Goal: Task Accomplishment & Management: Manage account settings

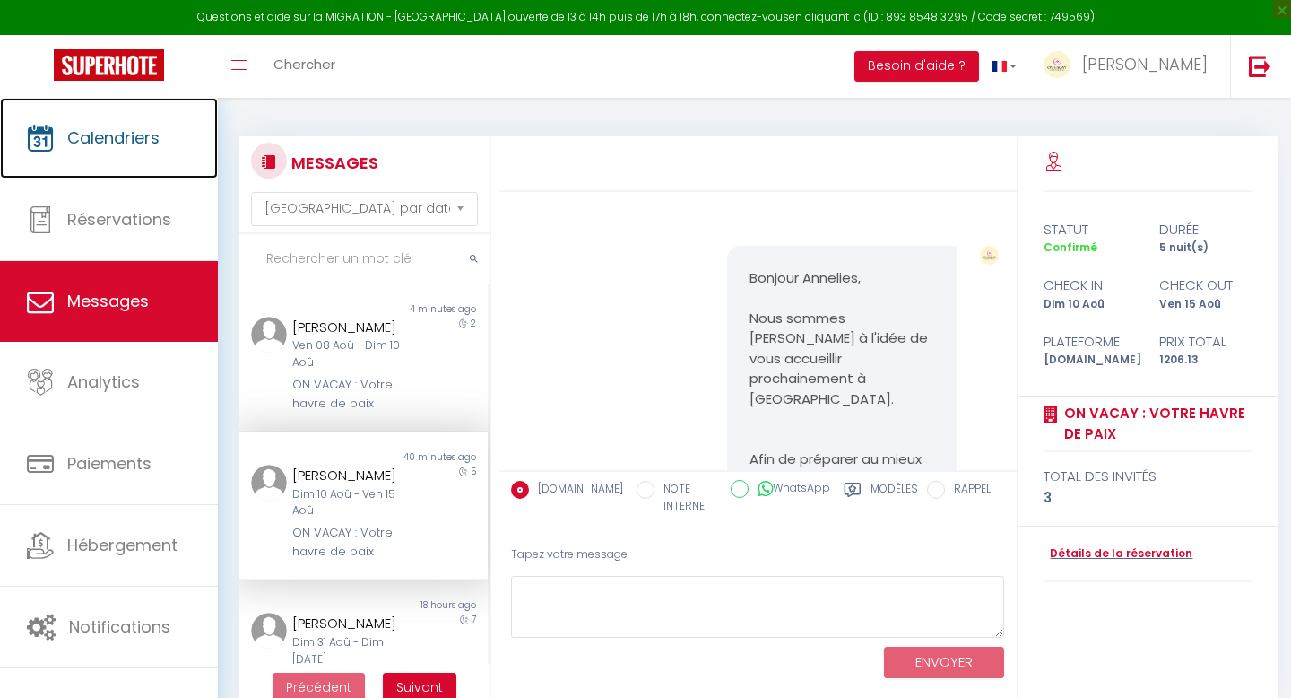
click at [102, 141] on span "Calendriers" at bounding box center [113, 137] width 92 height 22
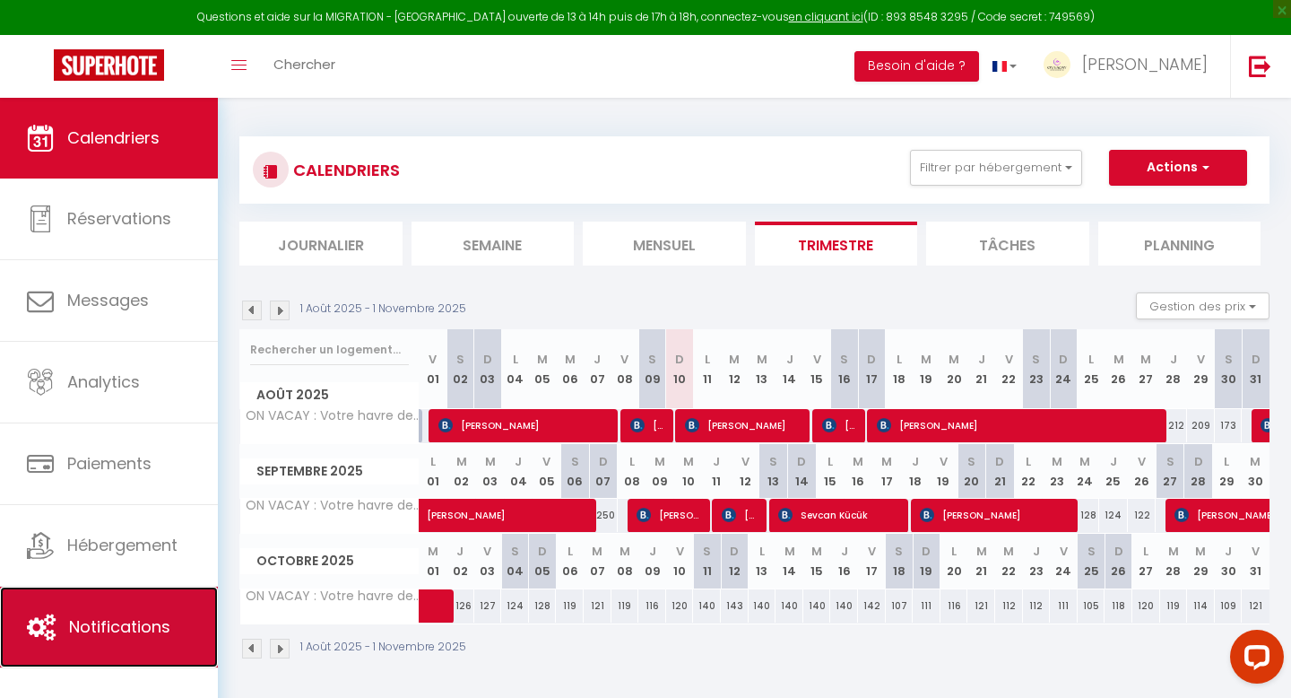
click at [83, 613] on link "Notifications" at bounding box center [109, 626] width 218 height 81
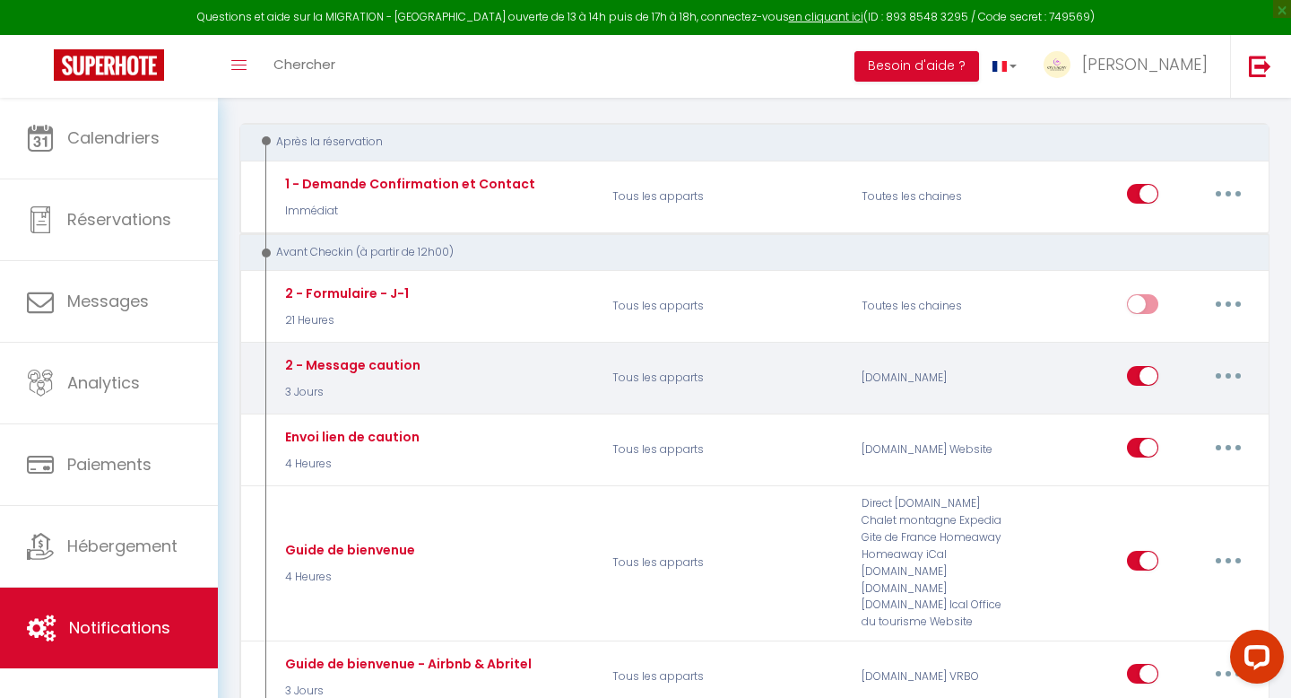
scroll to position [191, 0]
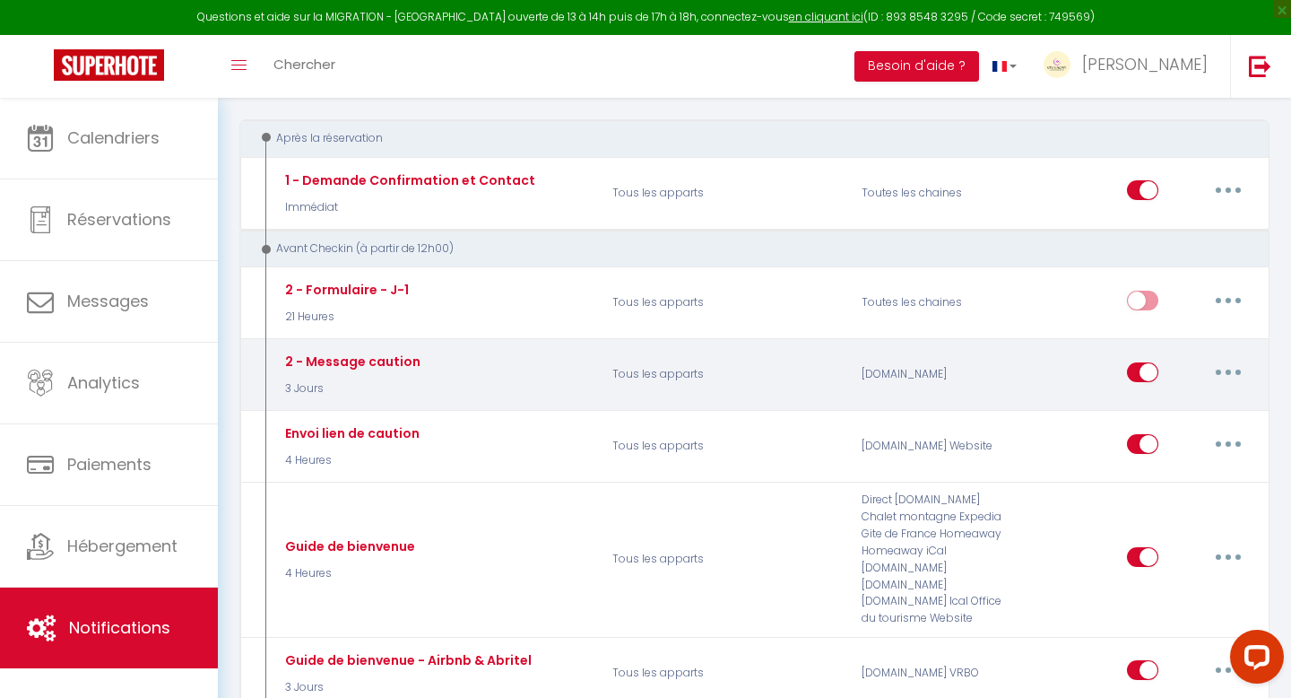
click at [1238, 372] on button "button" at bounding box center [1228, 372] width 50 height 29
click at [1198, 402] on link "Editer" at bounding box center [1182, 412] width 133 height 30
type input "2 - Message caution"
select select "3 Jours"
select select "if_booking_is_paid"
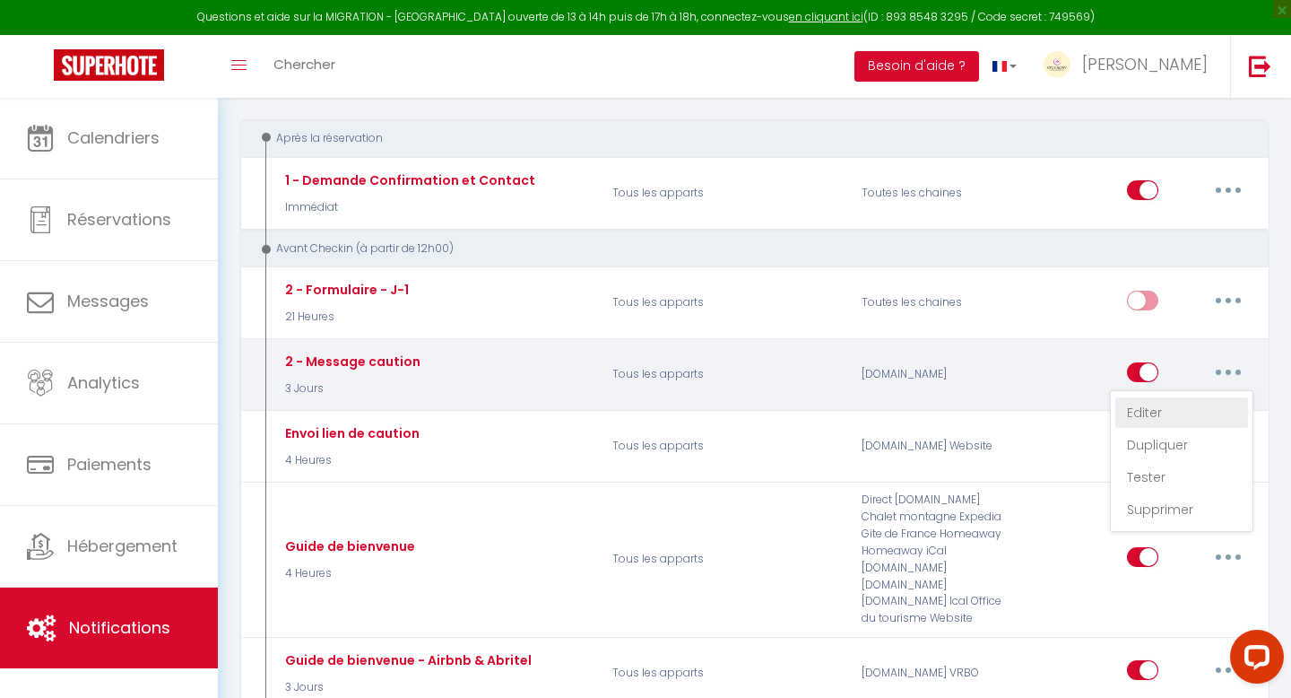
checkbox input "true"
checkbox input "false"
radio input "true"
type input "[GUEST:FIRST_NAME][GUEST:LAST_NAME] Confirmation du check-in - [CHECKING:DD-MM-…"
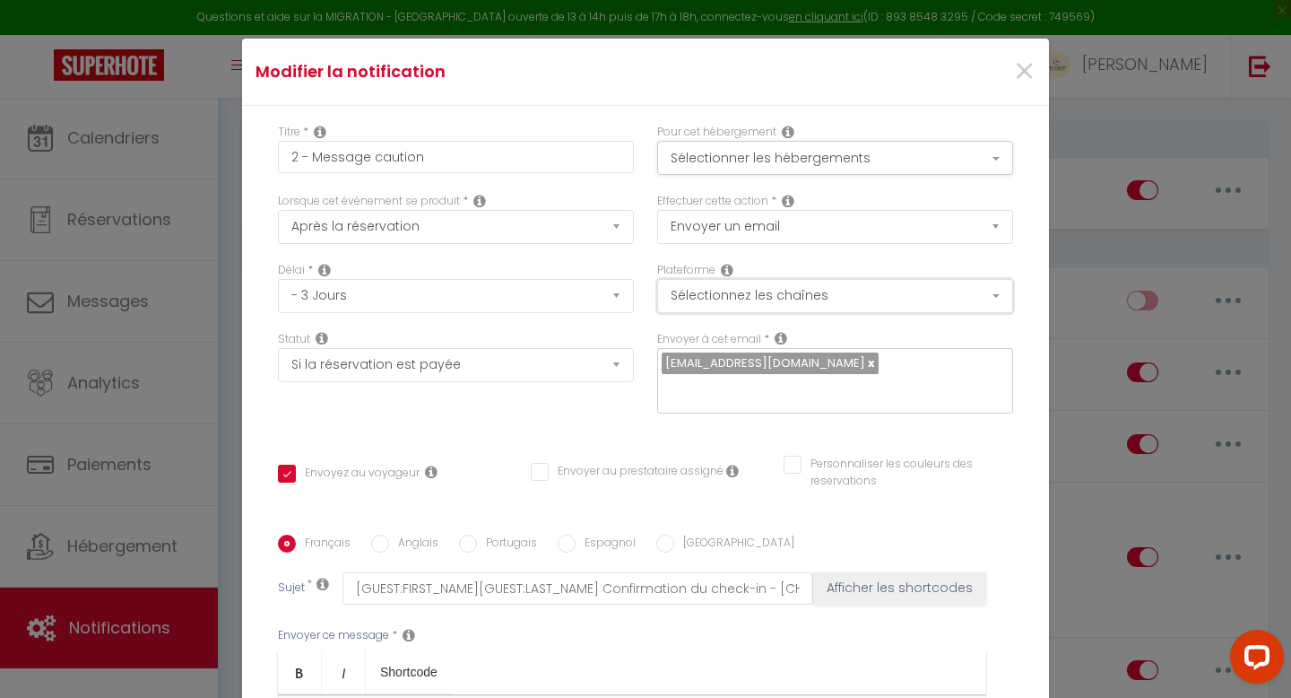
click at [993, 297] on button "Sélectionnez les chaînes" at bounding box center [835, 296] width 356 height 34
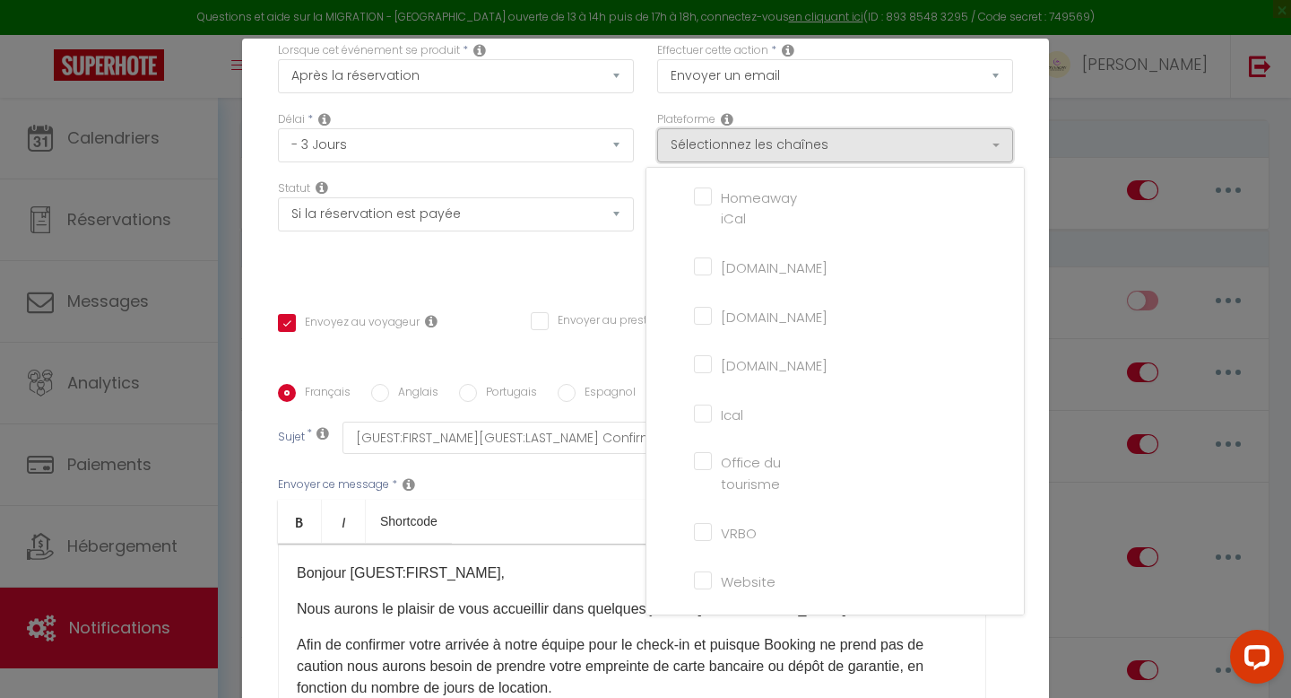
scroll to position [157, 0]
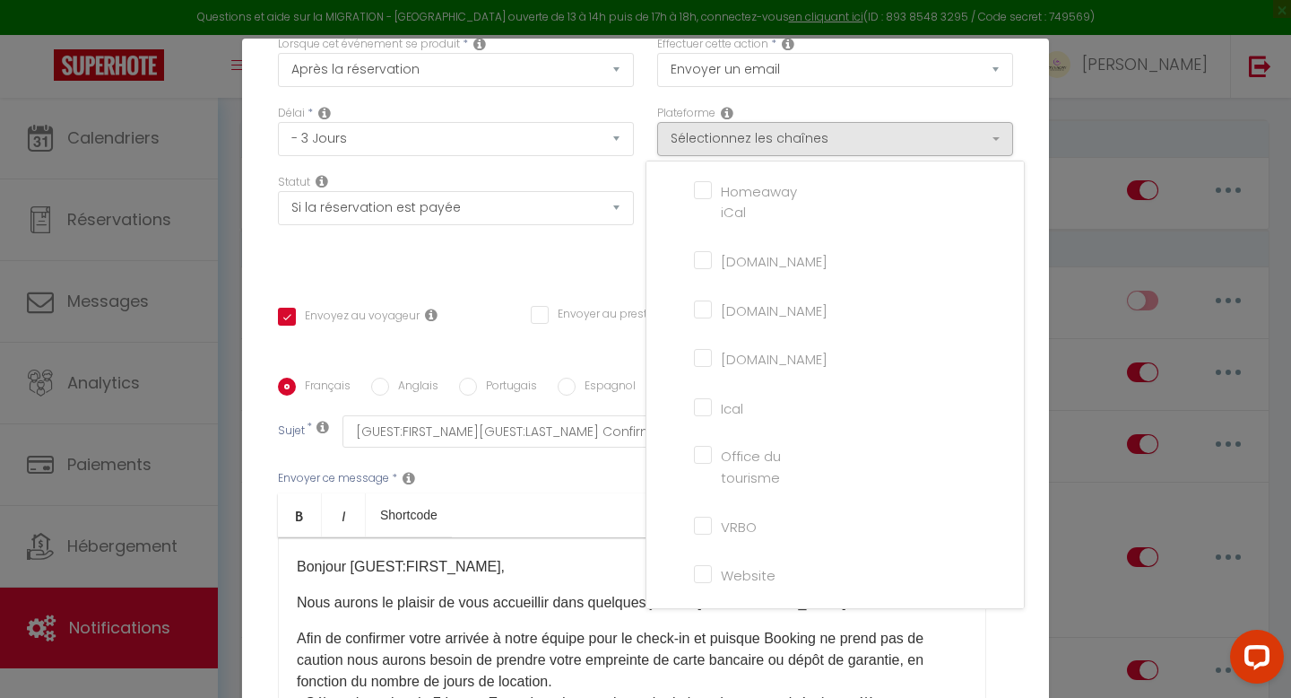
click at [708, 570] on input "Website" at bounding box center [745, 573] width 102 height 18
checkbox input "true"
checkbox input "false"
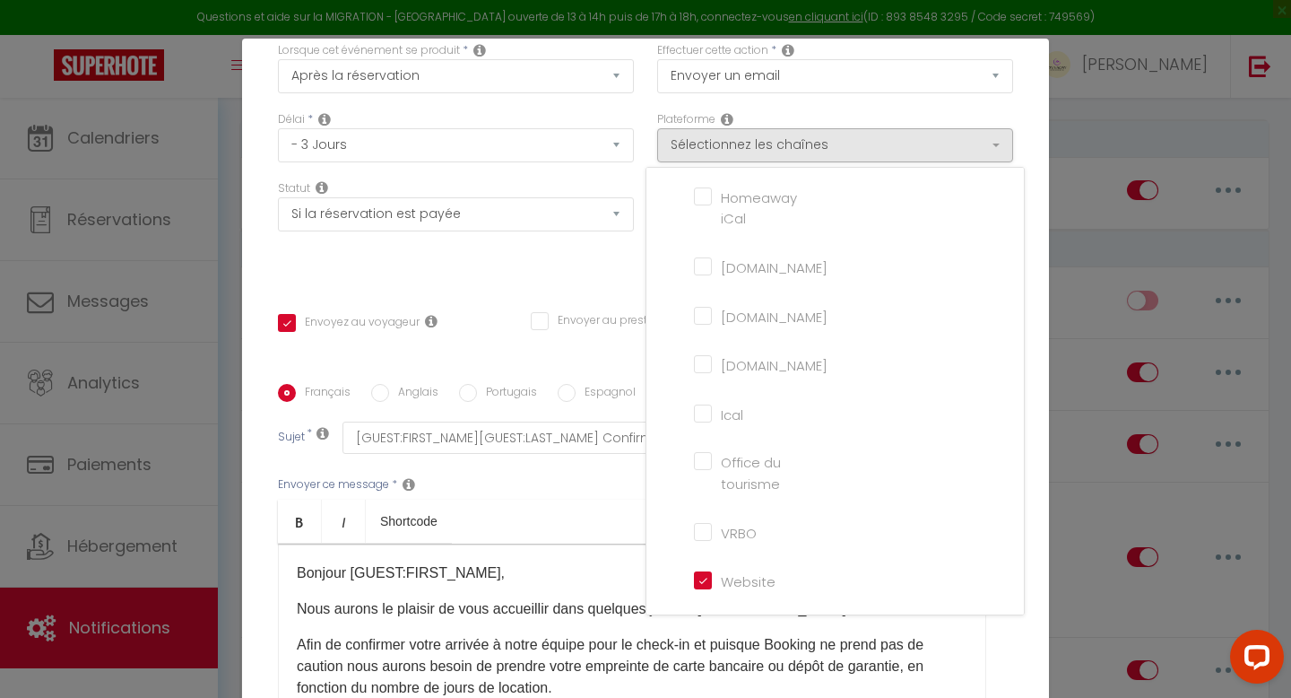
scroll to position [303, 0]
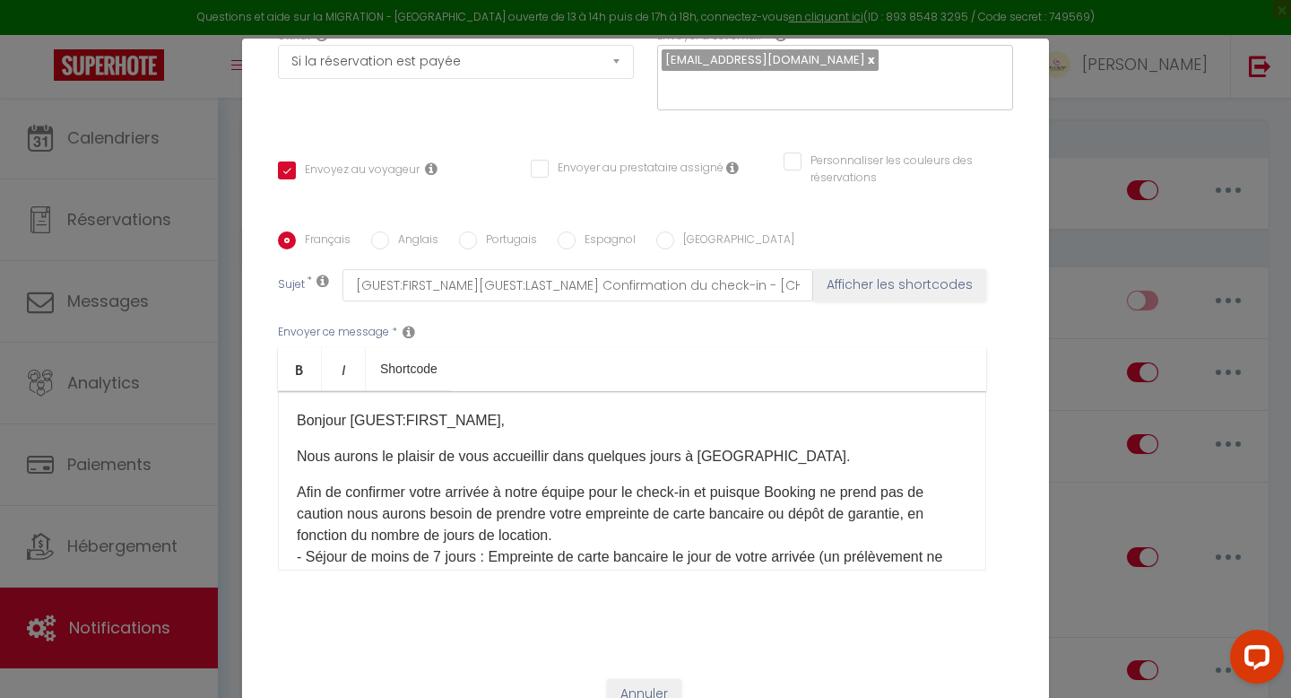
click at [567, 508] on p "Afin de confirmer votre arrivée à notre équipe pour le check-in et puisque Book…" at bounding box center [632, 568] width 671 height 172
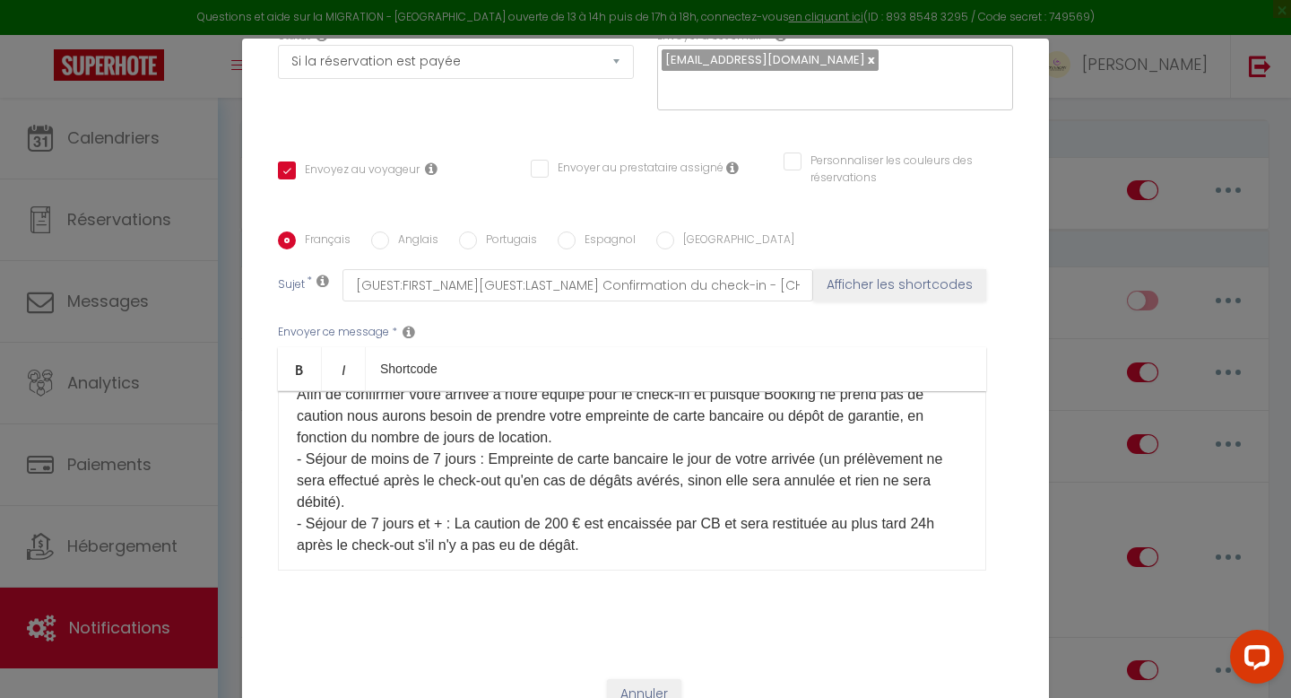
scroll to position [103, 0]
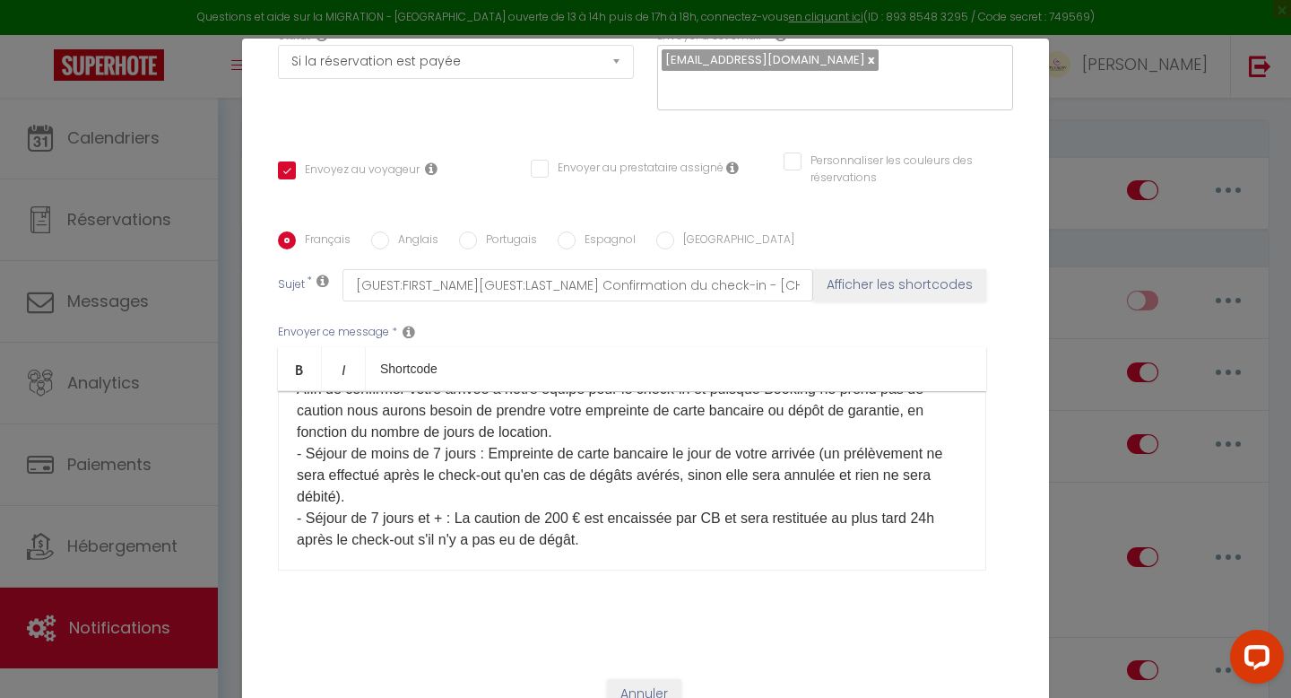
click at [439, 424] on p "Afin de confirmer votre arrivée à notre équipe pour le check-in et puisque Book…" at bounding box center [632, 464] width 671 height 172
click at [378, 490] on p "Afin de confirmer votre arrivée à notre équipe pour le check-in et puisque Book…" at bounding box center [632, 464] width 671 height 172
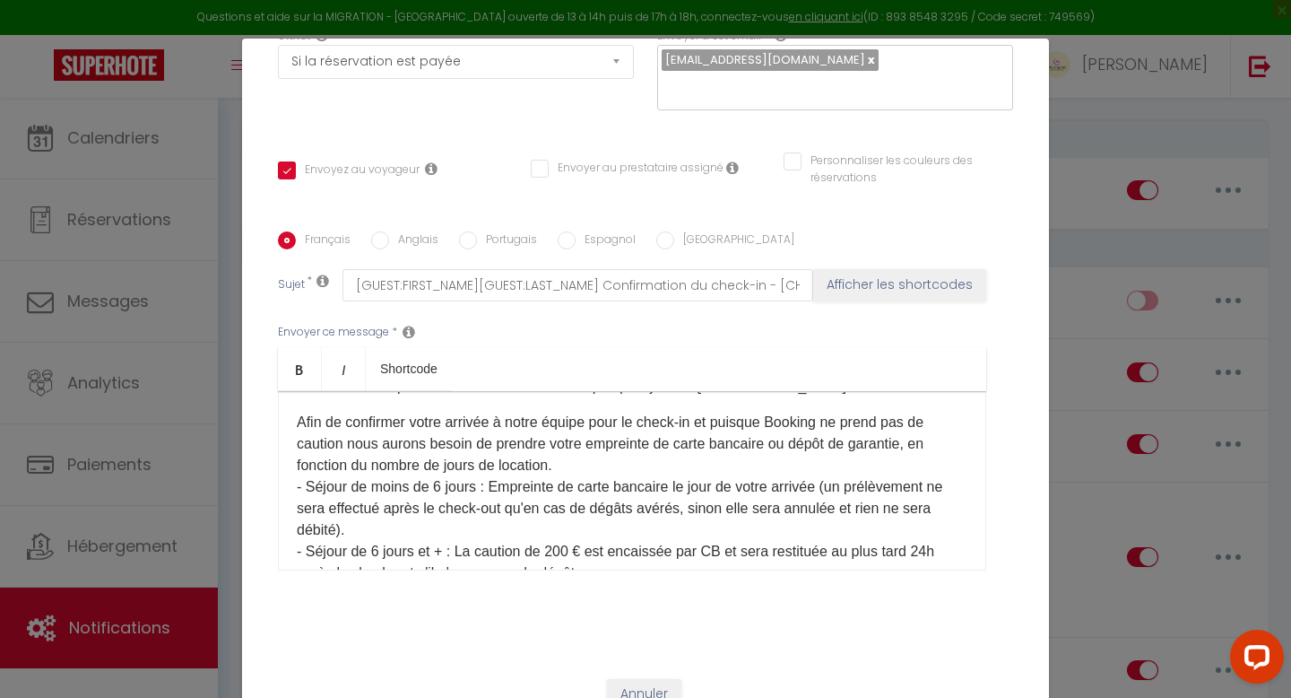
scroll to position [74, 0]
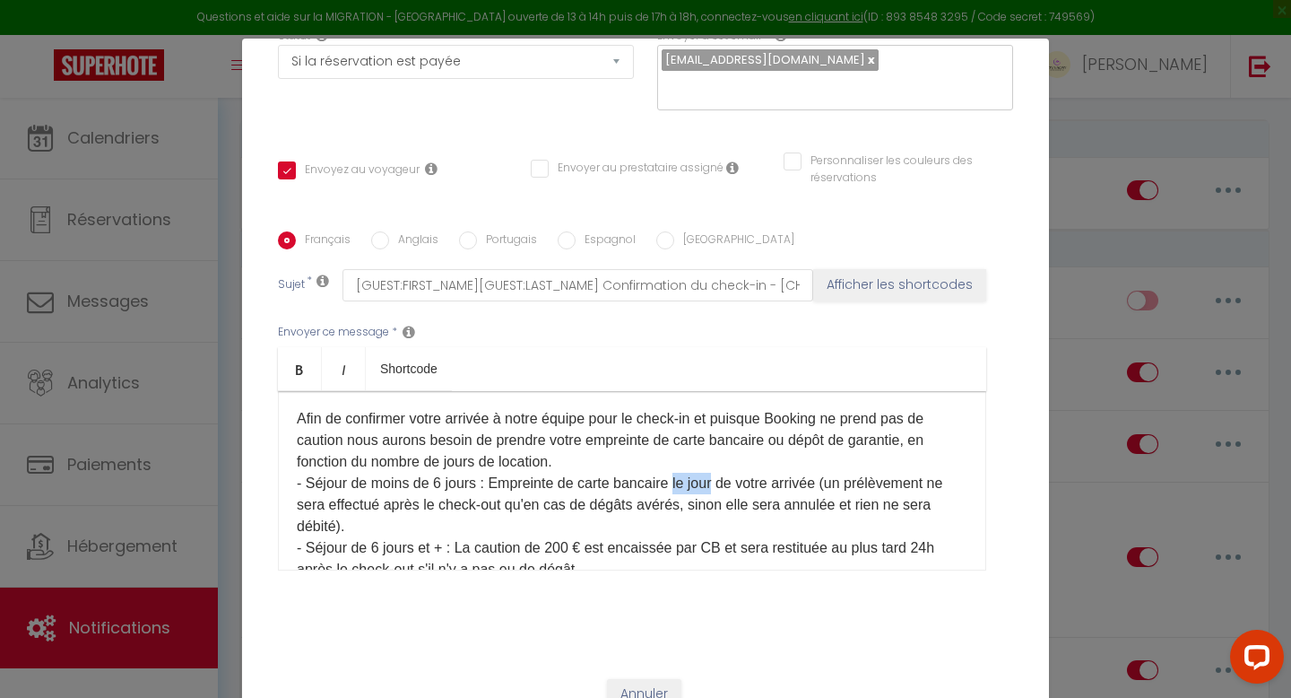
drag, startPoint x: 721, startPoint y: 459, endPoint x: 682, endPoint y: 456, distance: 38.7
click at [682, 456] on p "Afin de confirmer votre arrivée à notre équipe pour le check-in et puisque Book…" at bounding box center [632, 494] width 671 height 172
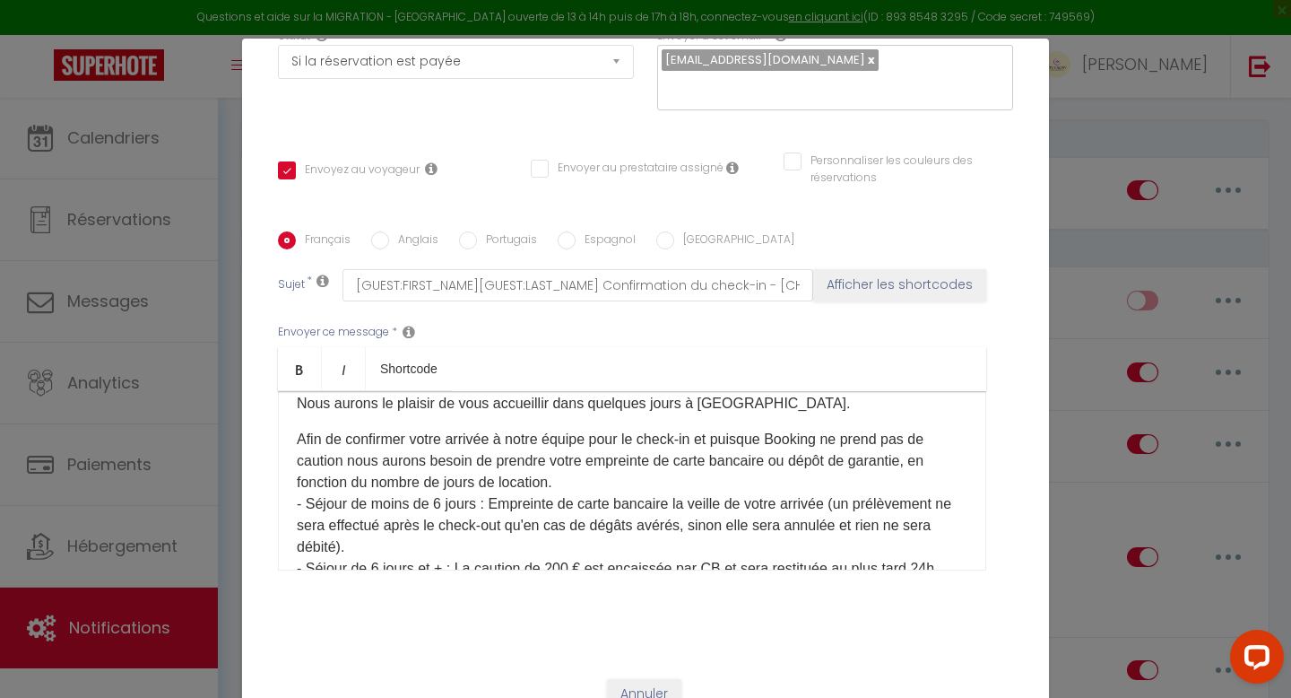
scroll to position [50, 0]
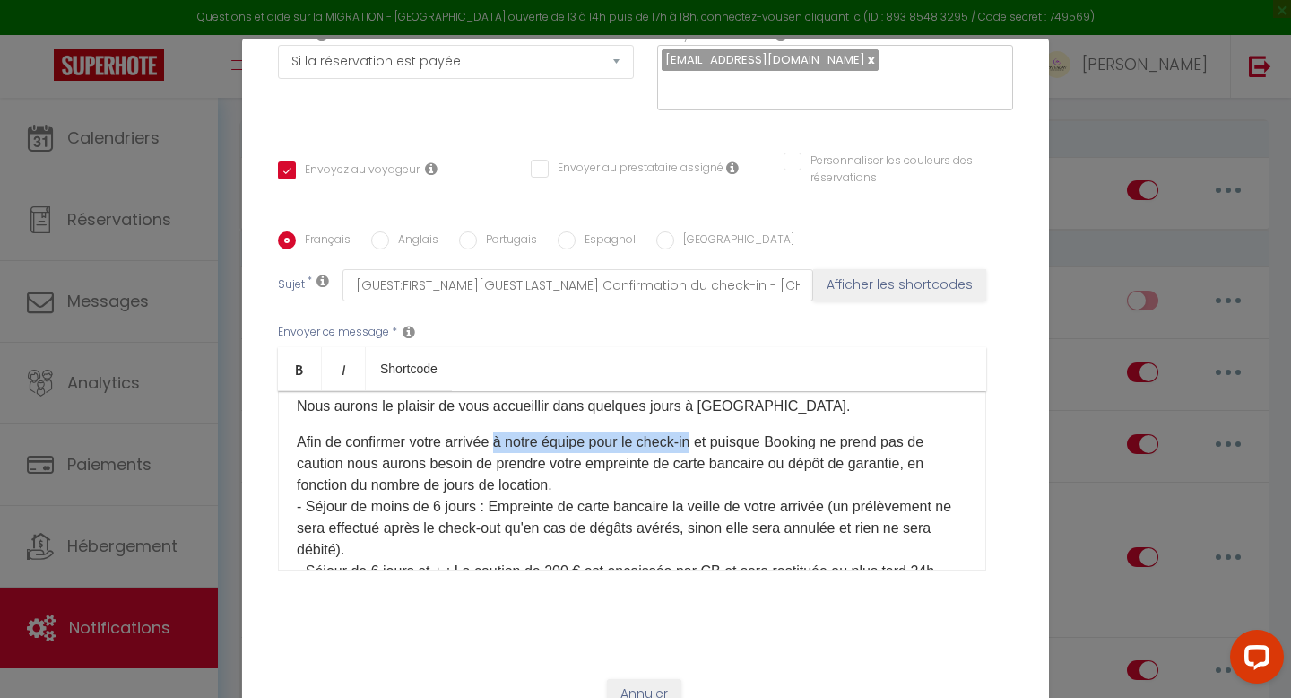
drag, startPoint x: 703, startPoint y: 419, endPoint x: 504, endPoint y: 408, distance: 199.4
click at [504, 431] on p "Afin de confirmer votre arrivée à notre équipe pour le check-in et puisque Book…" at bounding box center [632, 517] width 671 height 172
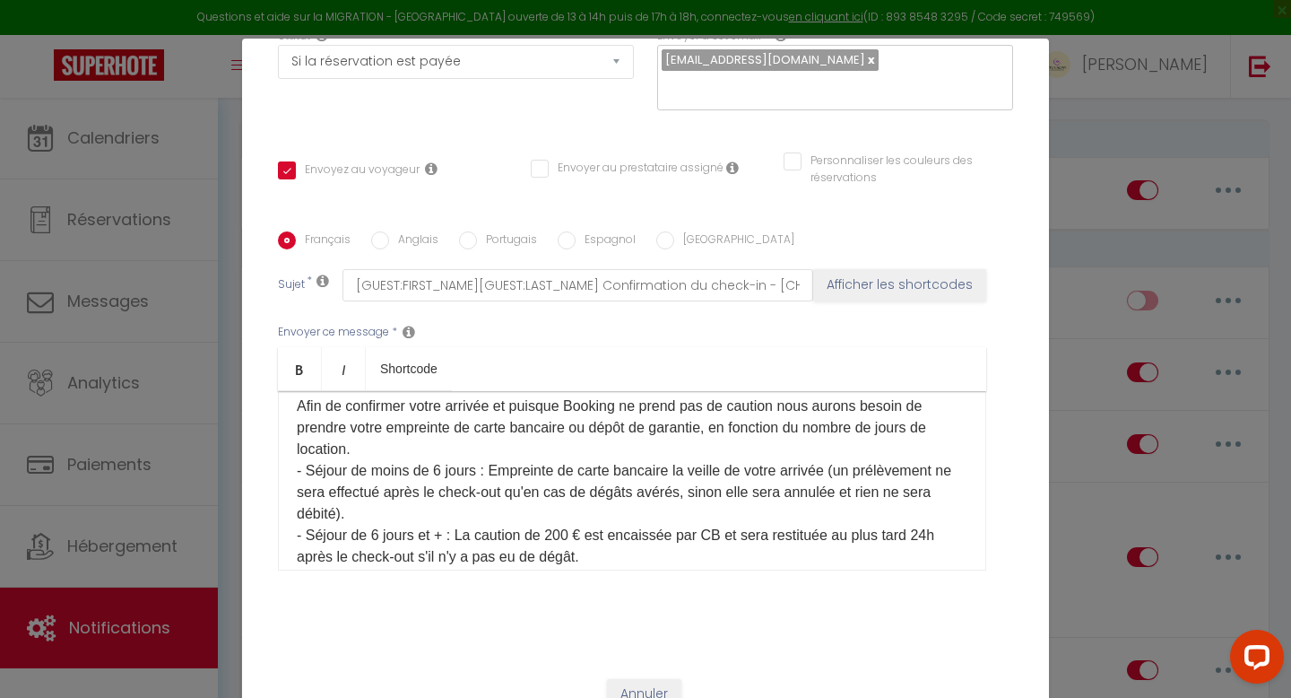
scroll to position [84, 0]
click at [383, 231] on input "Anglais" at bounding box center [380, 240] width 18 height 18
radio input "true"
checkbox input "true"
checkbox input "false"
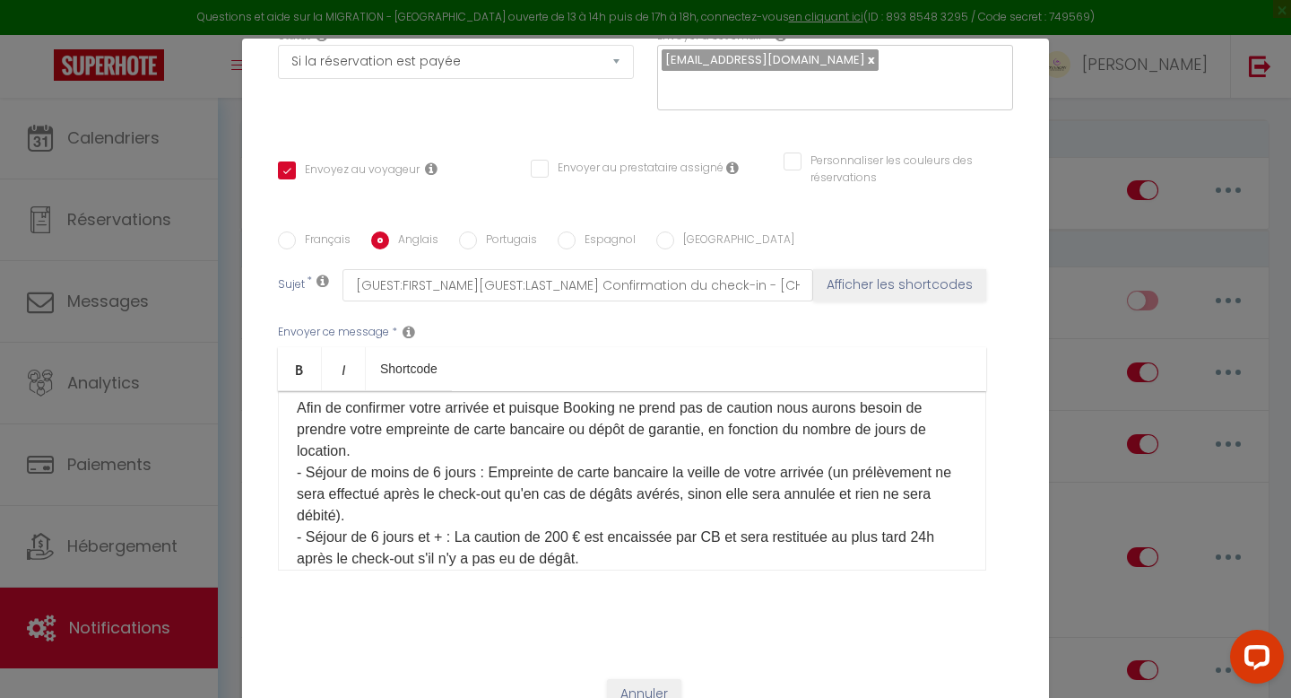
checkbox input "false"
type input "[GUEST:FIRST_NAME][GUEST:LAST_NAME] Confirm your check-in - [CHECKING:DD-MM-YYY…"
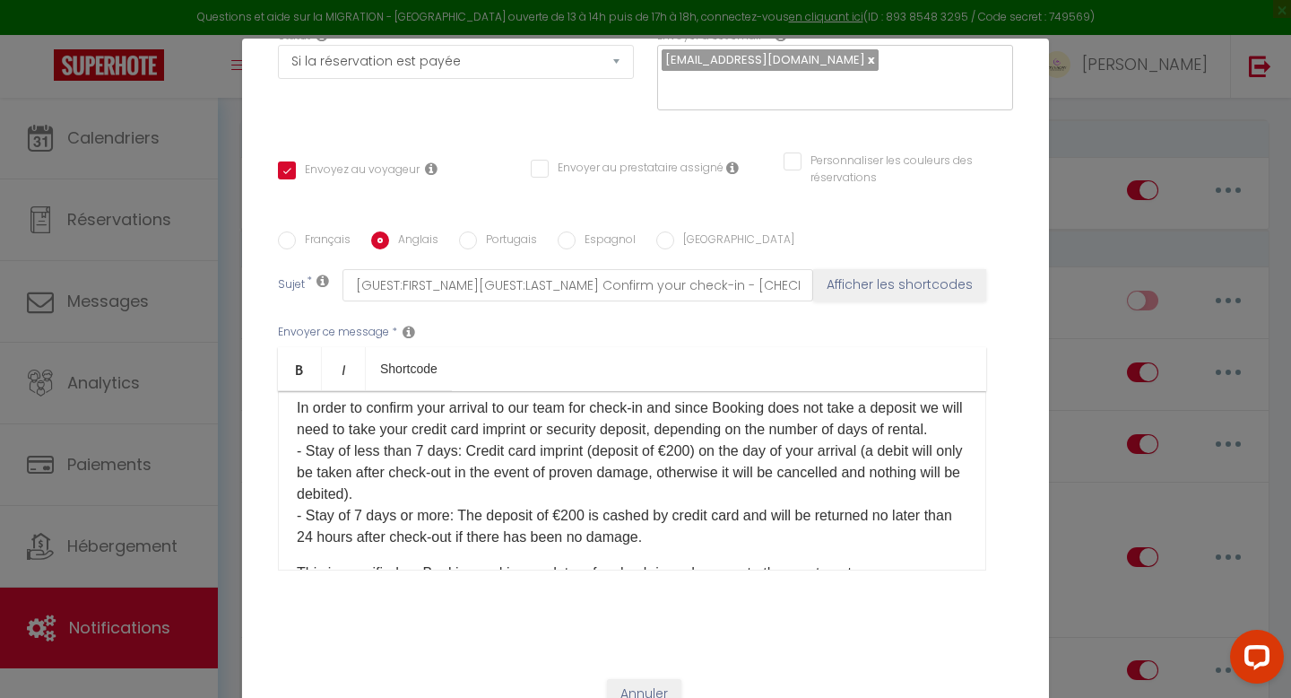
click at [423, 446] on p "In order to confirm your arrival to our team for check-in and since Booking doe…" at bounding box center [632, 472] width 671 height 151
click at [362, 508] on p "In order to confirm your arrival to our team for check-in and since Booking doe…" at bounding box center [632, 472] width 671 height 151
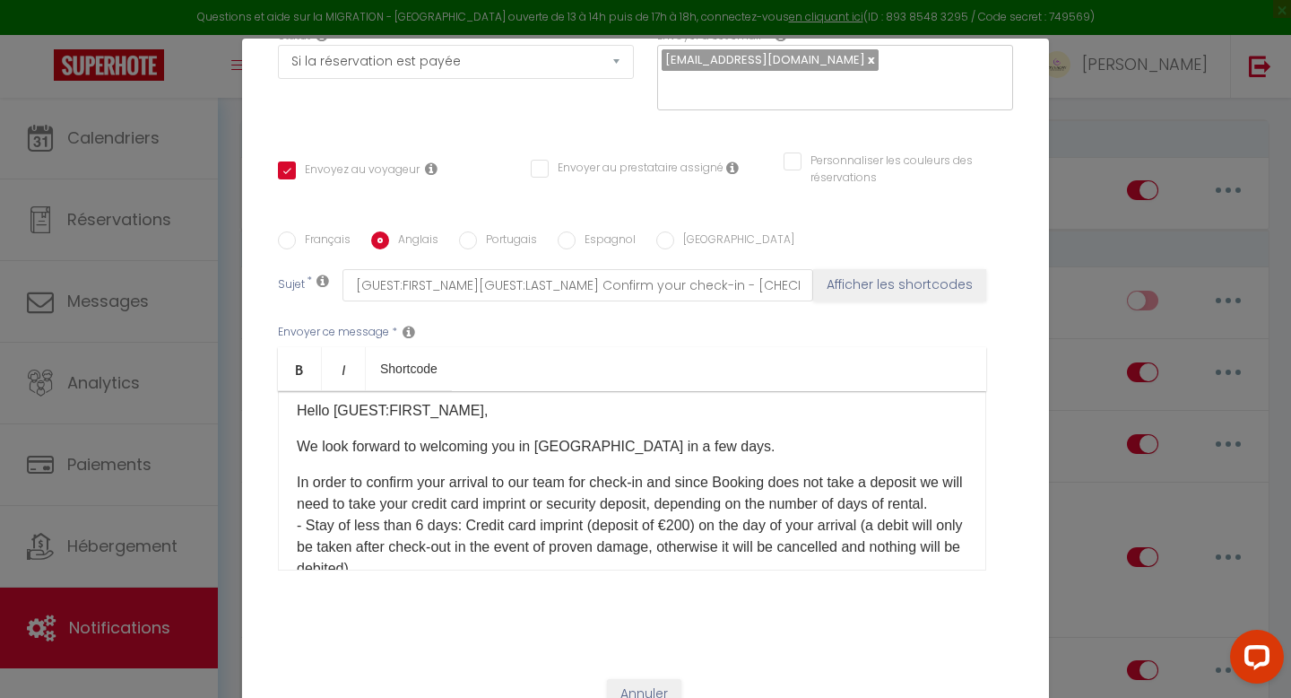
scroll to position [9, 0]
drag, startPoint x: 686, startPoint y: 460, endPoint x: 510, endPoint y: 462, distance: 175.8
click at [510, 473] on p "In order to confirm your arrival to our team for check-in and since Booking doe…" at bounding box center [632, 548] width 671 height 151
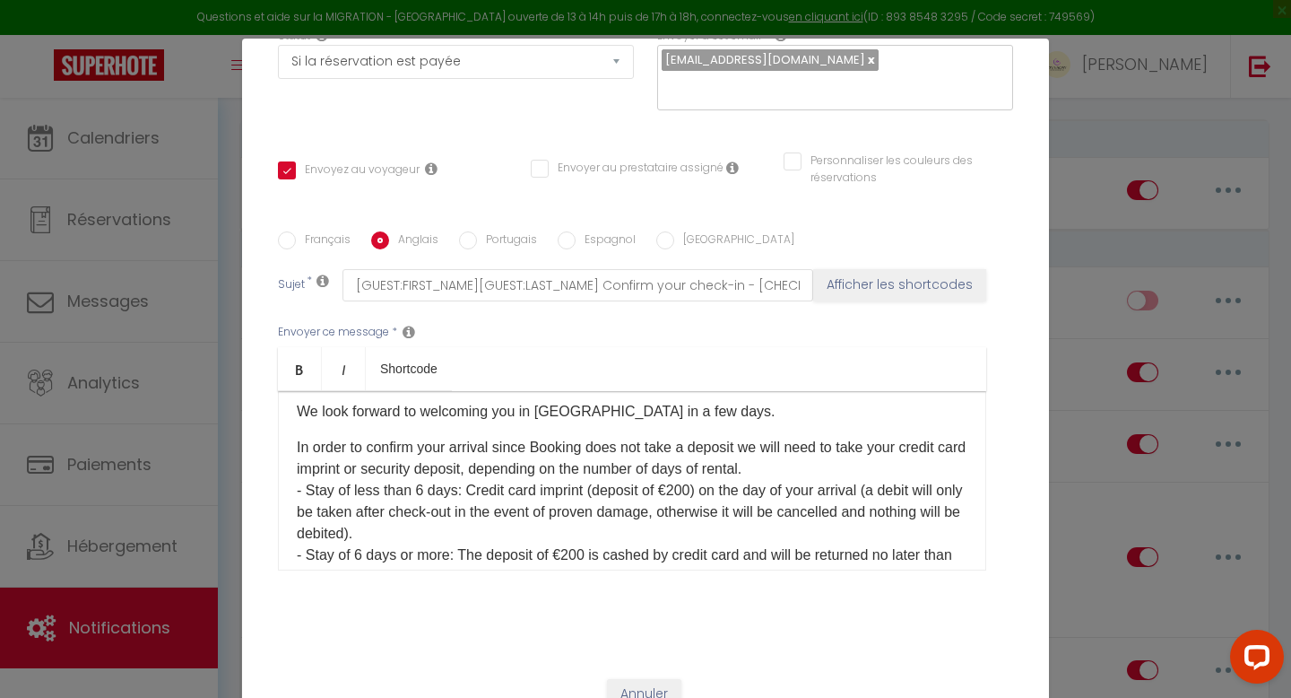
scroll to position [50, 0]
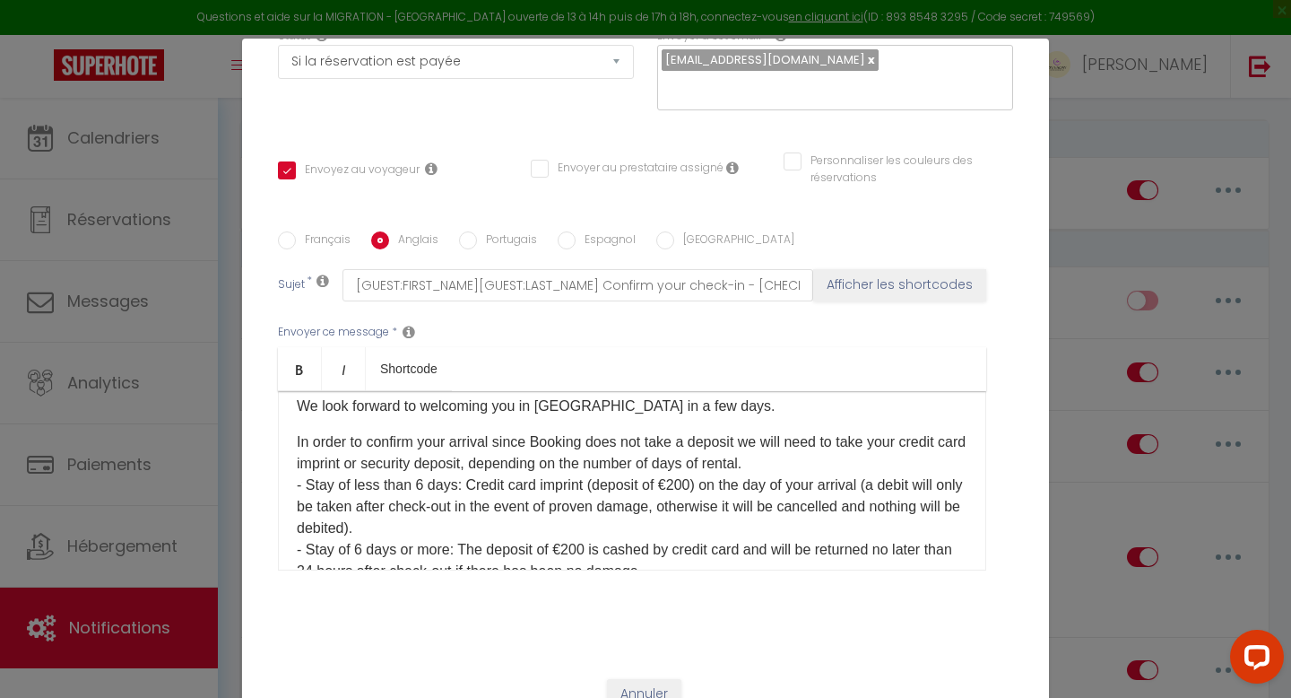
click at [795, 462] on p "In order to confirm your arrival since Booking does not take a deposit we will …" at bounding box center [632, 506] width 671 height 151
click at [464, 231] on input "Portugais" at bounding box center [468, 240] width 18 height 18
radio input "true"
checkbox input "true"
checkbox input "false"
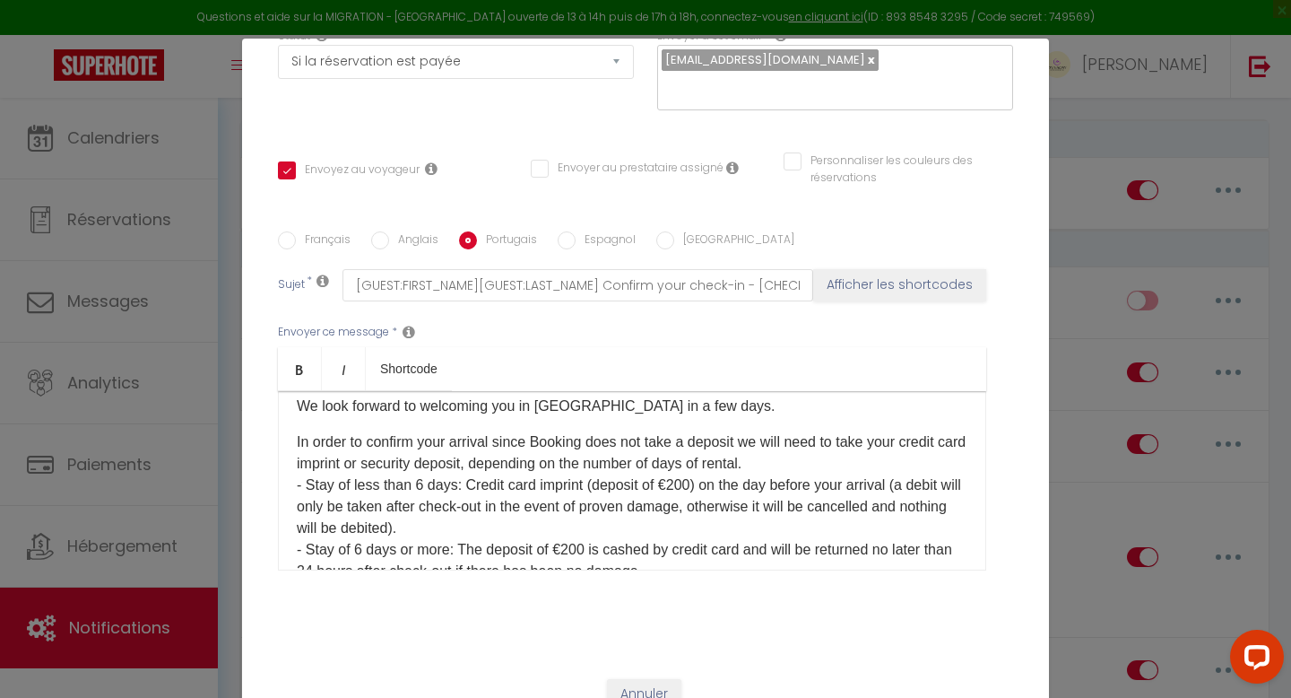
checkbox input "false"
type input "[GUEST:FIRST_NAME][GUEST:LAST_NAME] Confirme o seu check-in - [CHECKING:DD-MM-Y…"
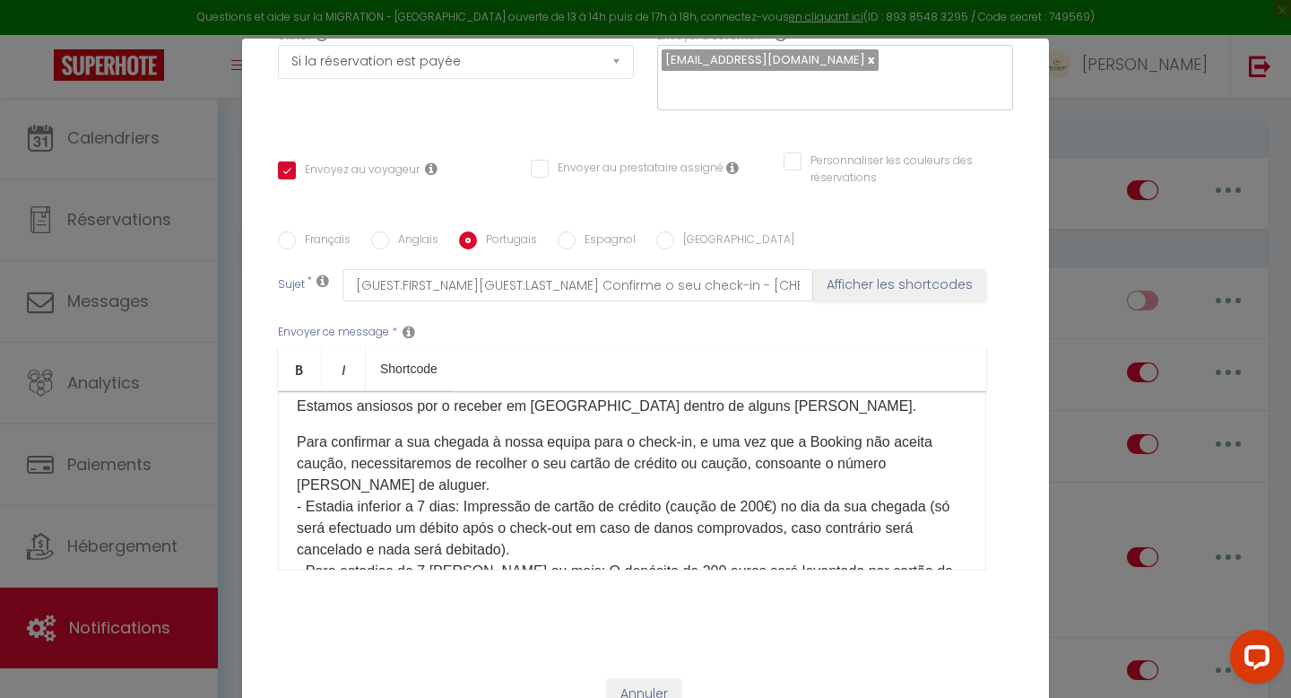
click at [428, 484] on p "Para confirmar a sua chegada à nossa equipa para o check-in, e uma vez que a Bo…" at bounding box center [632, 517] width 671 height 172
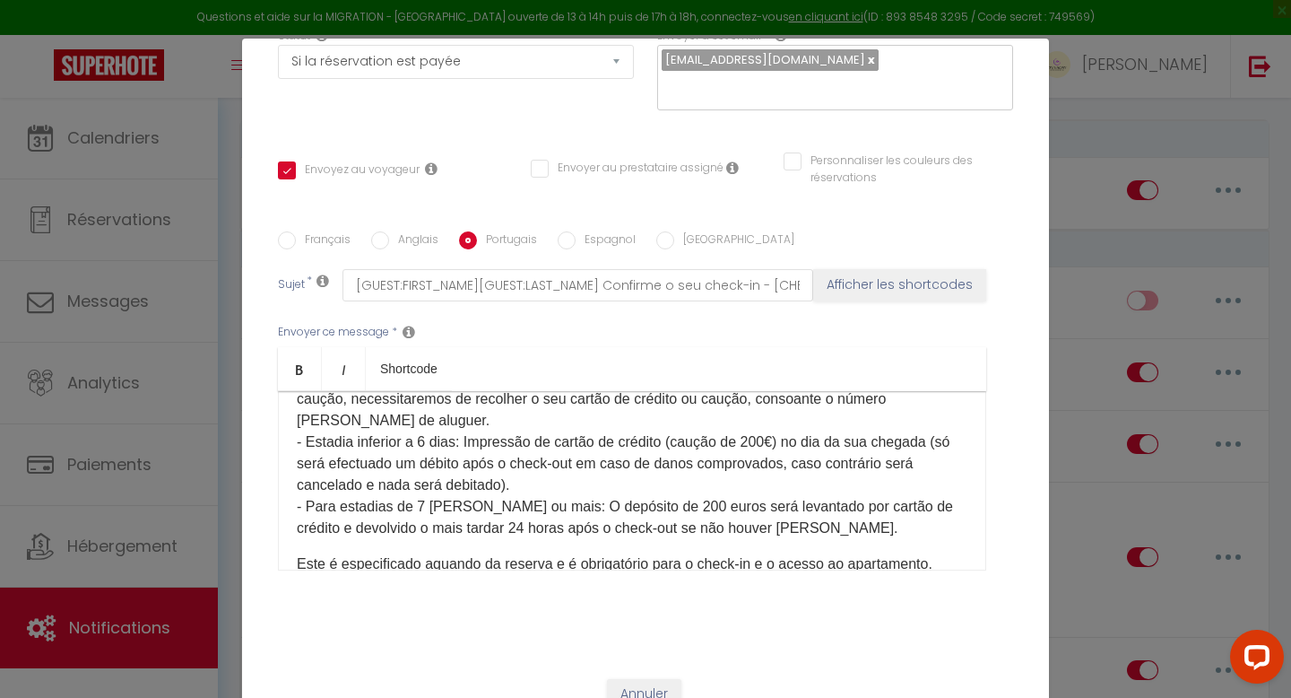
scroll to position [116, 0]
click at [422, 477] on p "Para confirmar a sua chegada à nossa equipa para o check-in, e uma vez que a Bo…" at bounding box center [632, 452] width 671 height 172
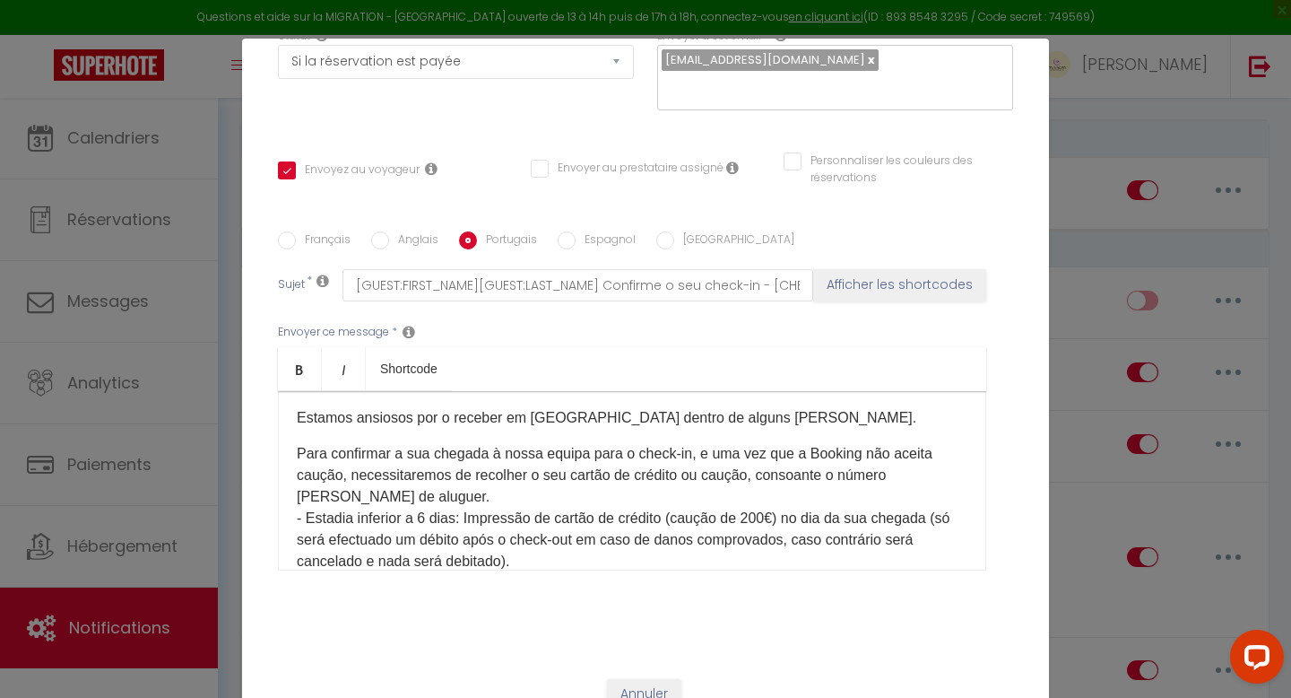
scroll to position [38, 0]
drag, startPoint x: 687, startPoint y: 433, endPoint x: 492, endPoint y: 435, distance: 194.6
click at [492, 444] on p "Para confirmar a sua chegada à nossa equipa para o check-in, e uma vez que a Bo…" at bounding box center [632, 530] width 671 height 172
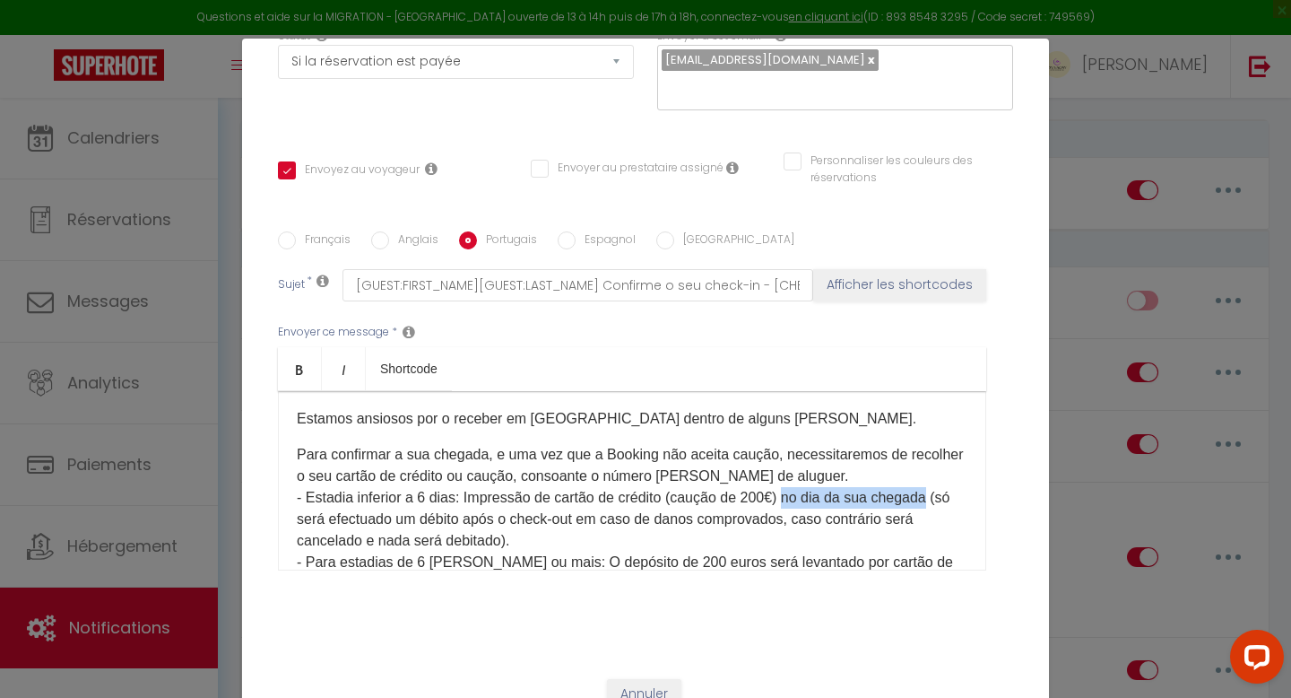
drag, startPoint x: 929, startPoint y: 471, endPoint x: 789, endPoint y: 468, distance: 139.9
click at [789, 468] on p "Para confirmar a sua chegada, e uma vez que a Booking não aceita caução, necess…" at bounding box center [632, 519] width 671 height 151
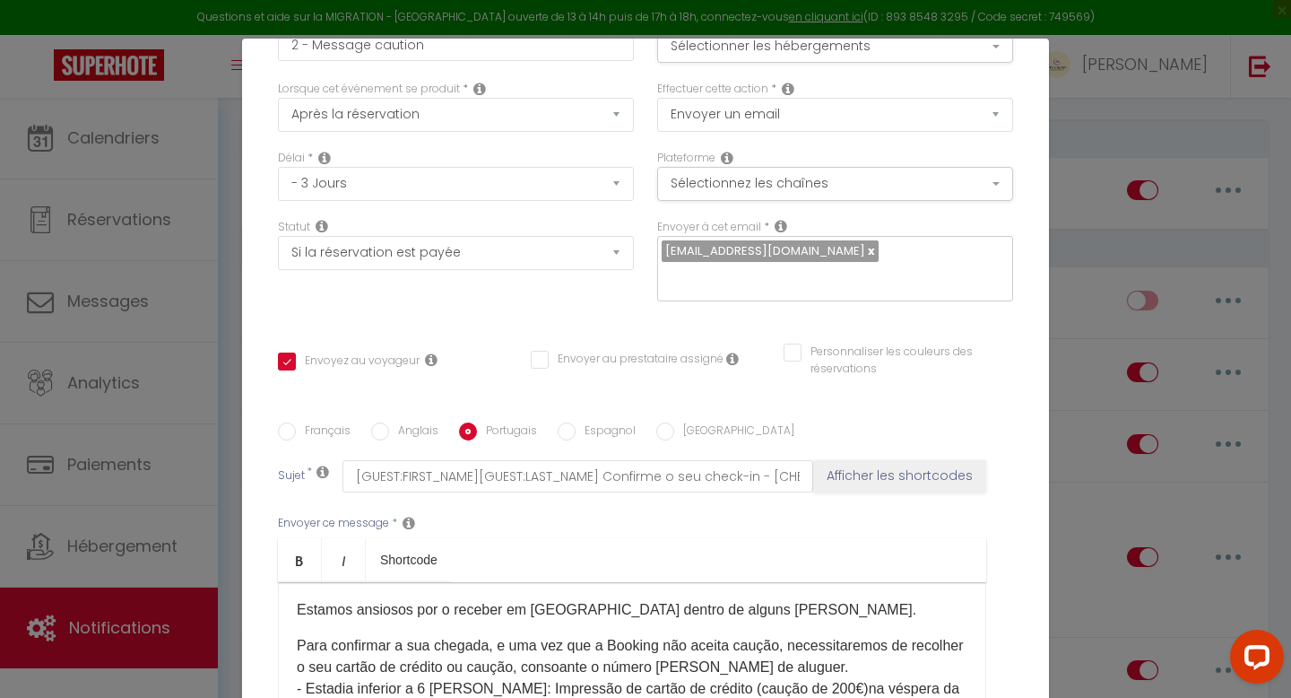
scroll to position [107, 0]
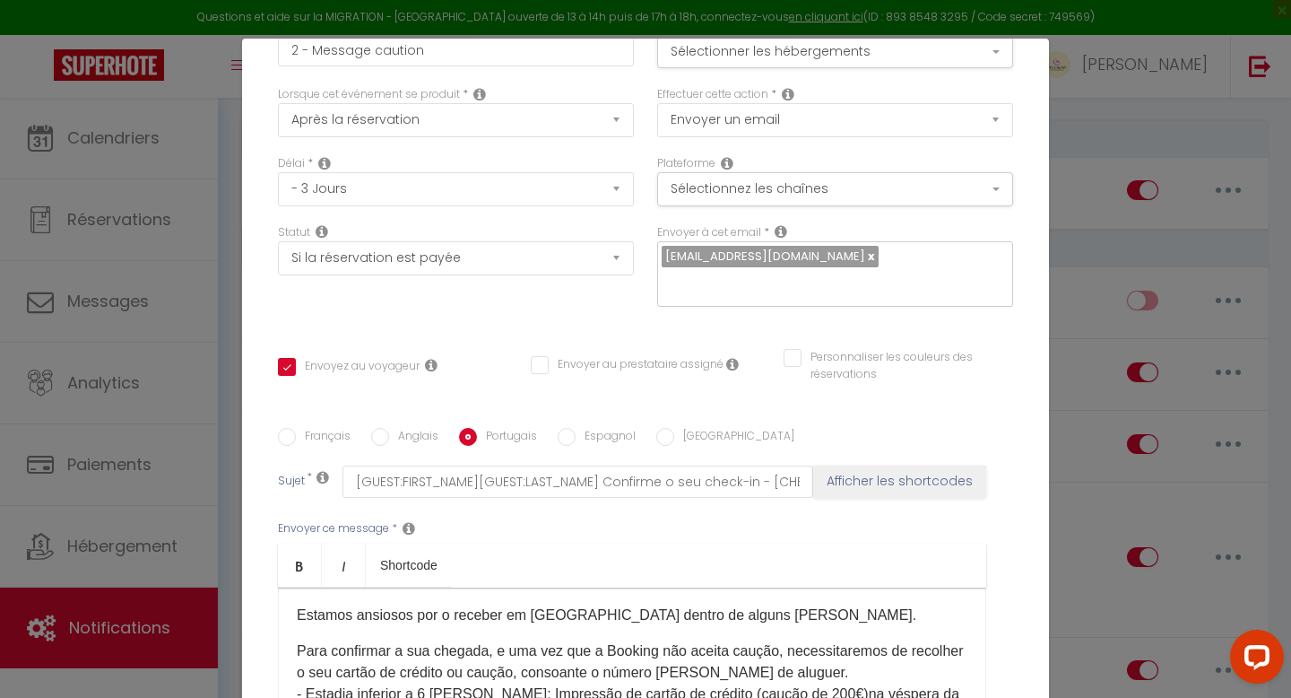
click at [568, 428] on input "Espagnol" at bounding box center [567, 437] width 18 height 18
radio input "true"
checkbox input "true"
checkbox input "false"
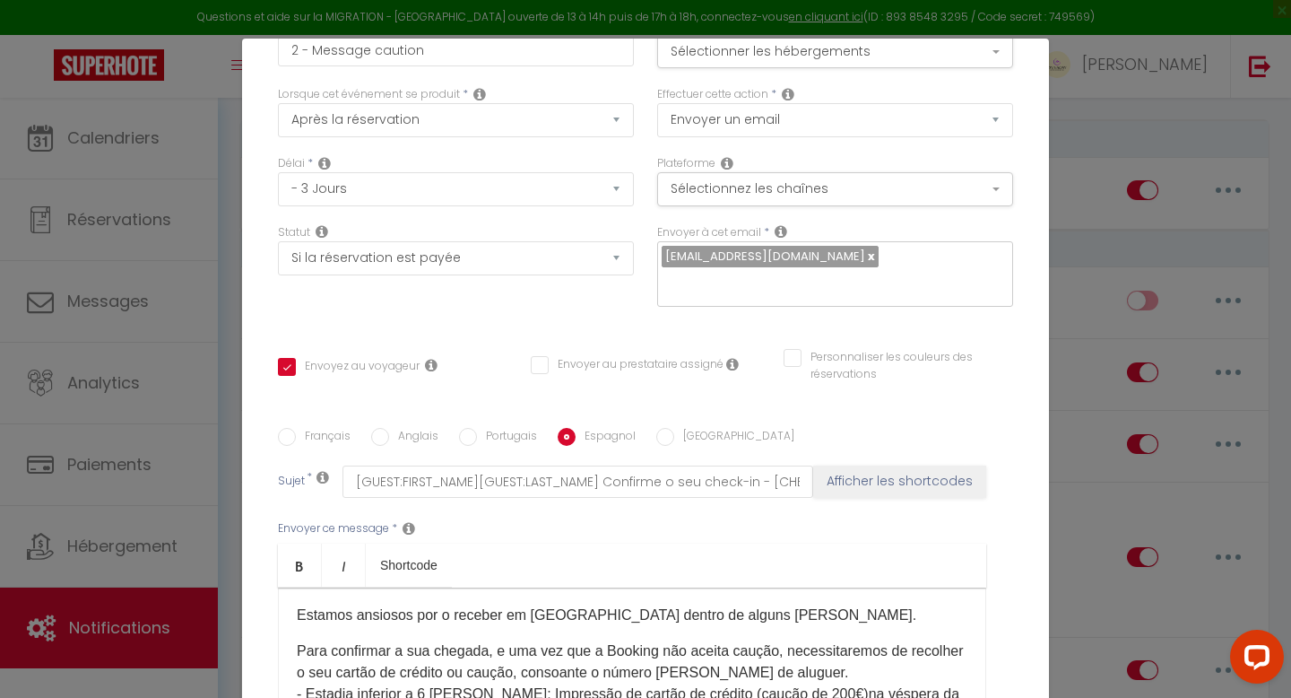
type input "[GUEST:FIRST_NAME][GUEST:LAST_NAME] Confirme su registro de entrada - [CHECKING…"
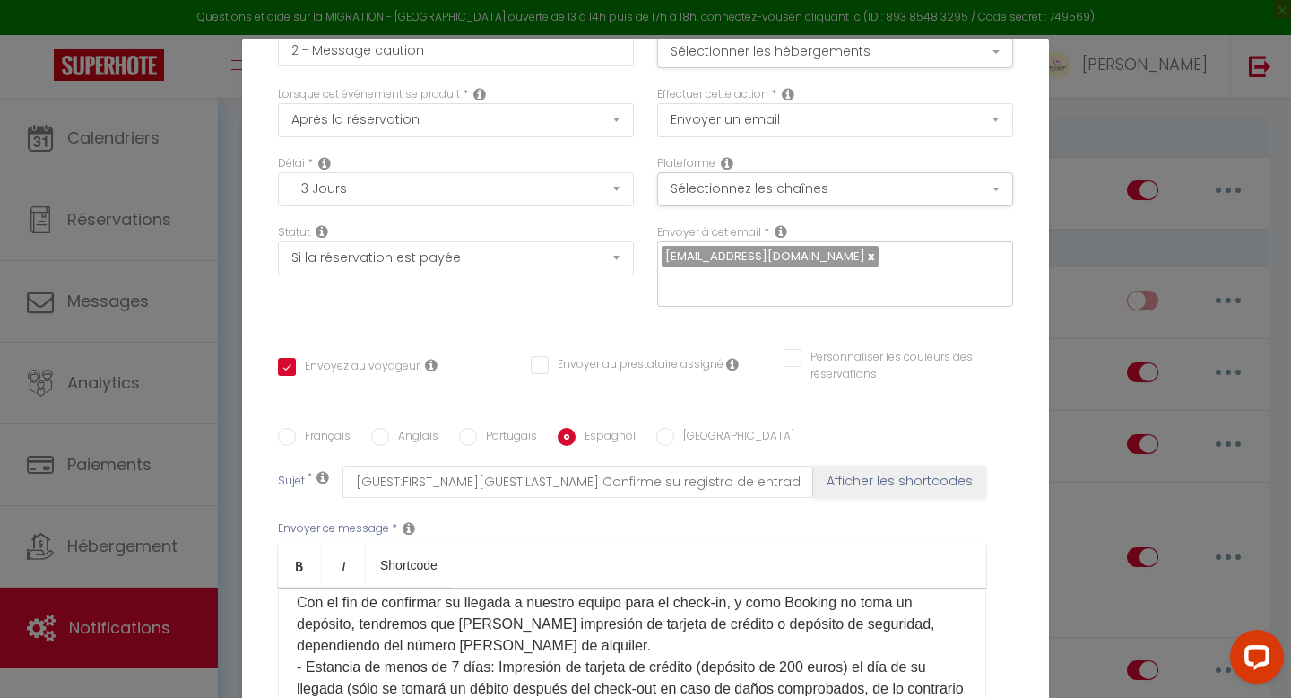
scroll to position [125, 0]
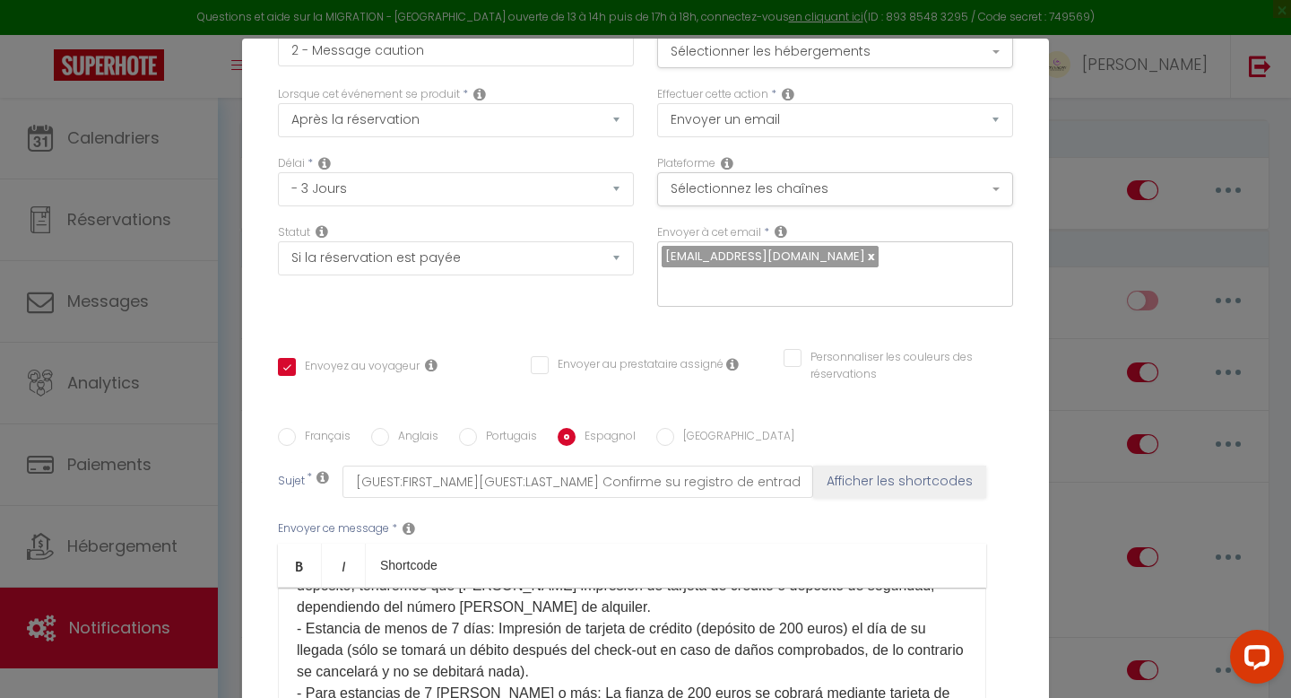
click at [456, 609] on p "Con el fin de confirmar su llegada a nuestro equipo para el check-in, y como Bo…" at bounding box center [632, 639] width 671 height 172
click at [429, 667] on p "Con el fin de confirmar su llegada a nuestro equipo para el check-in, y como Bo…" at bounding box center [632, 639] width 671 height 172
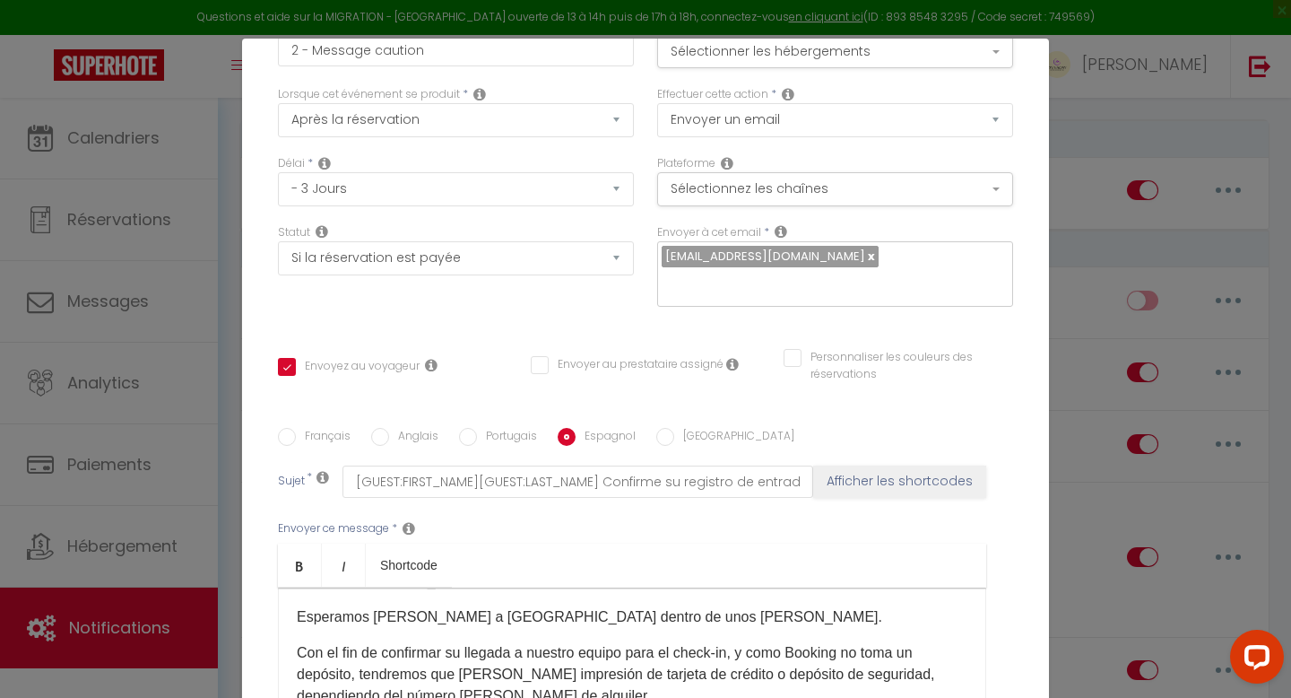
scroll to position [34, 0]
drag, startPoint x: 734, startPoint y: 630, endPoint x: 527, endPoint y: 635, distance: 207.2
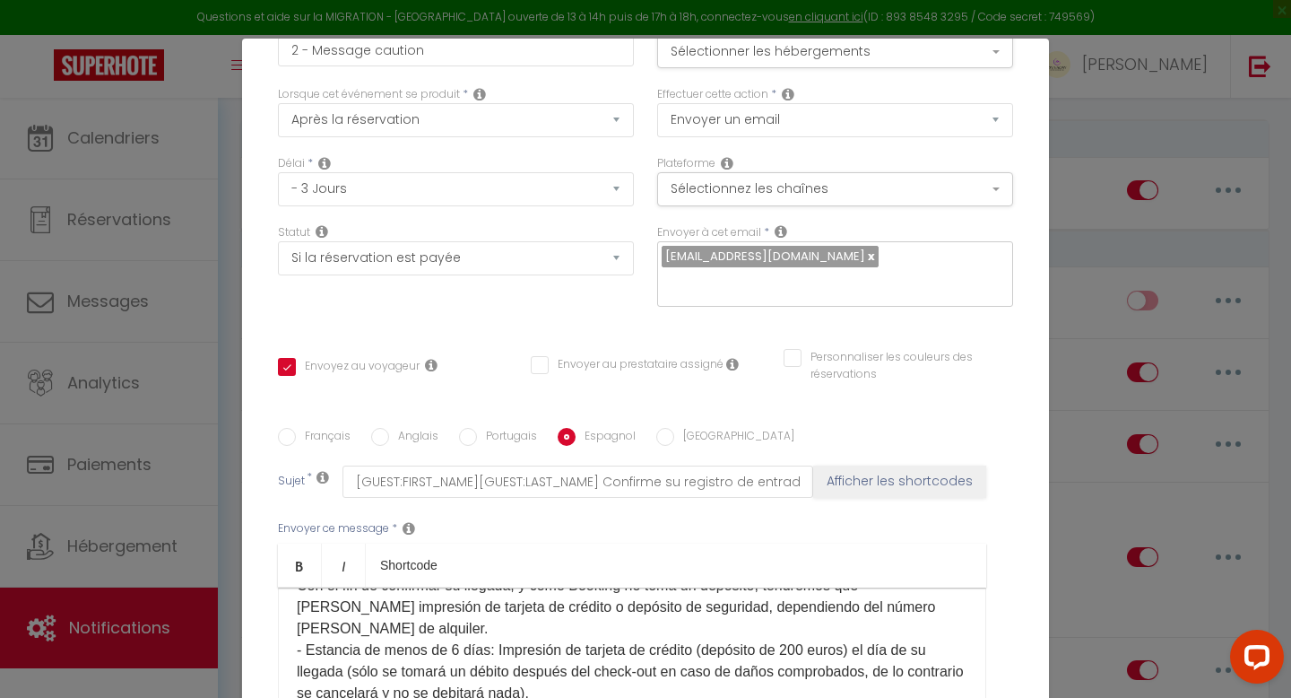
scroll to position [108, 0]
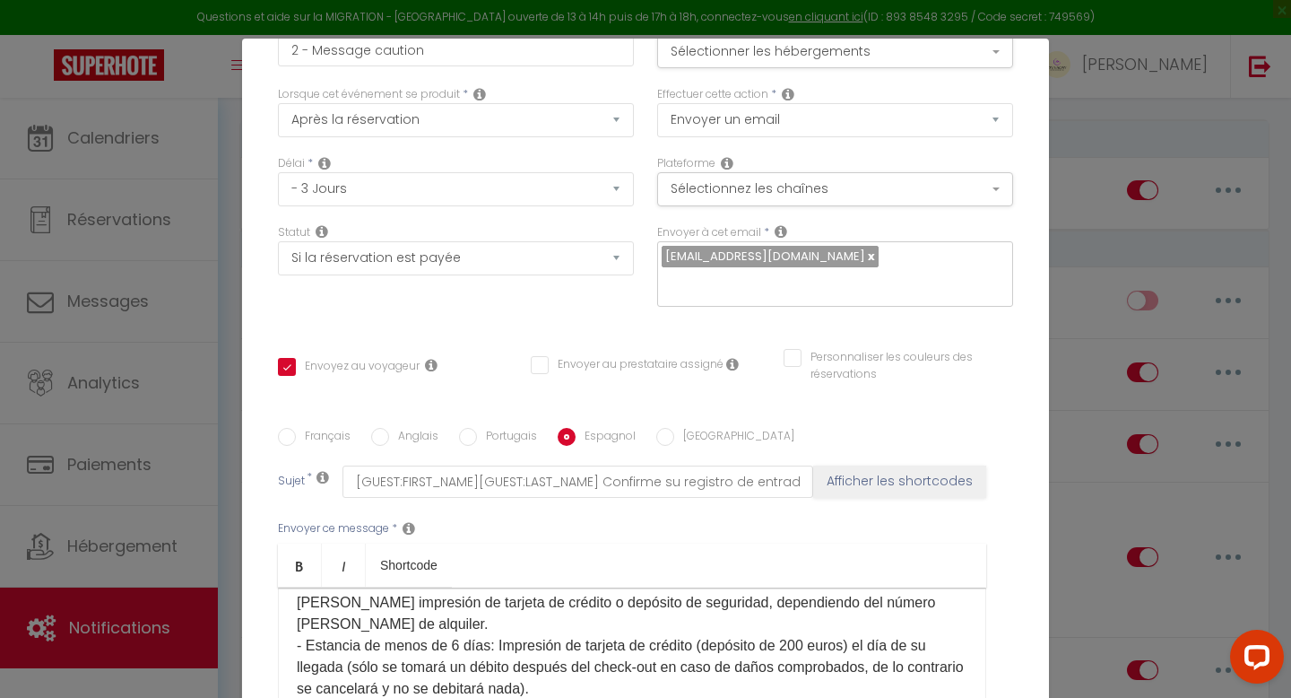
click at [893, 604] on p "Con el fin de confirmar su llegada, y como Booking no toma un depósito, tendrem…" at bounding box center [632, 656] width 671 height 172
click at [660, 428] on input "[GEOGRAPHIC_DATA]" at bounding box center [665, 437] width 18 height 18
radio input "true"
checkbox input "true"
checkbox input "false"
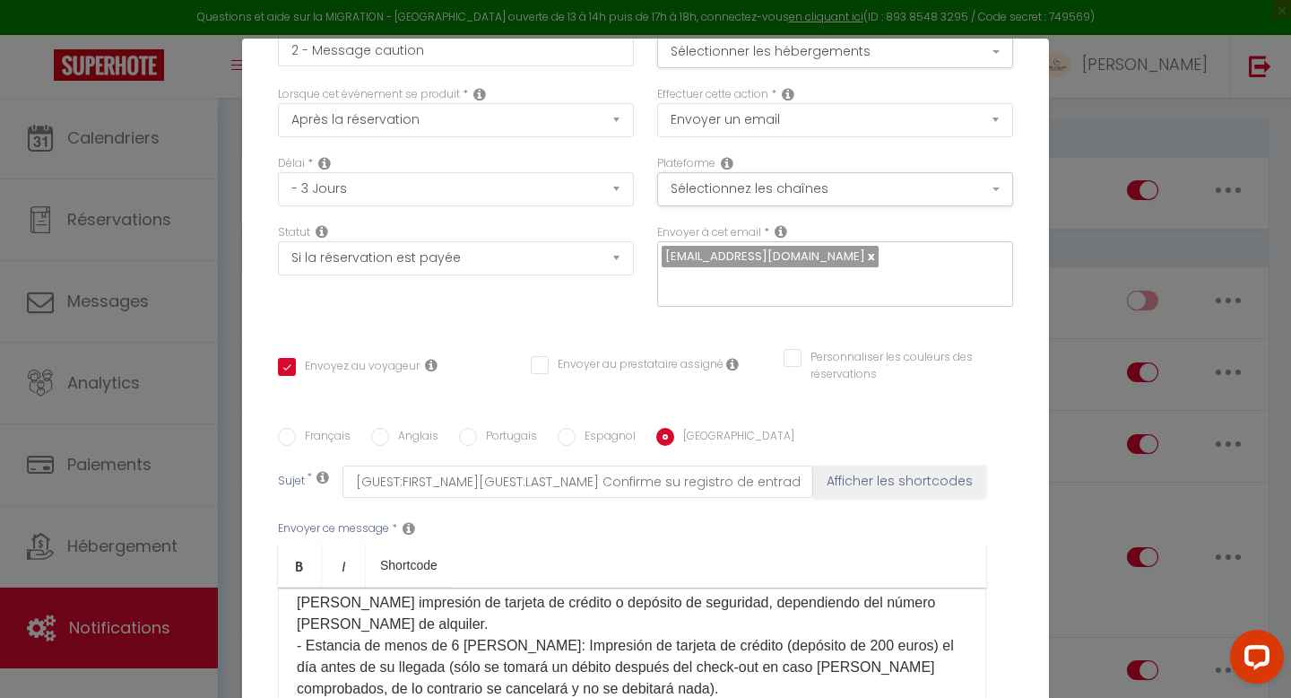
checkbox input "false"
type input "[GUEST:FIRST_NAME][GUEST:LAST_NAME] Confermare il check-in - [CHECKING:DD-MM-YY…"
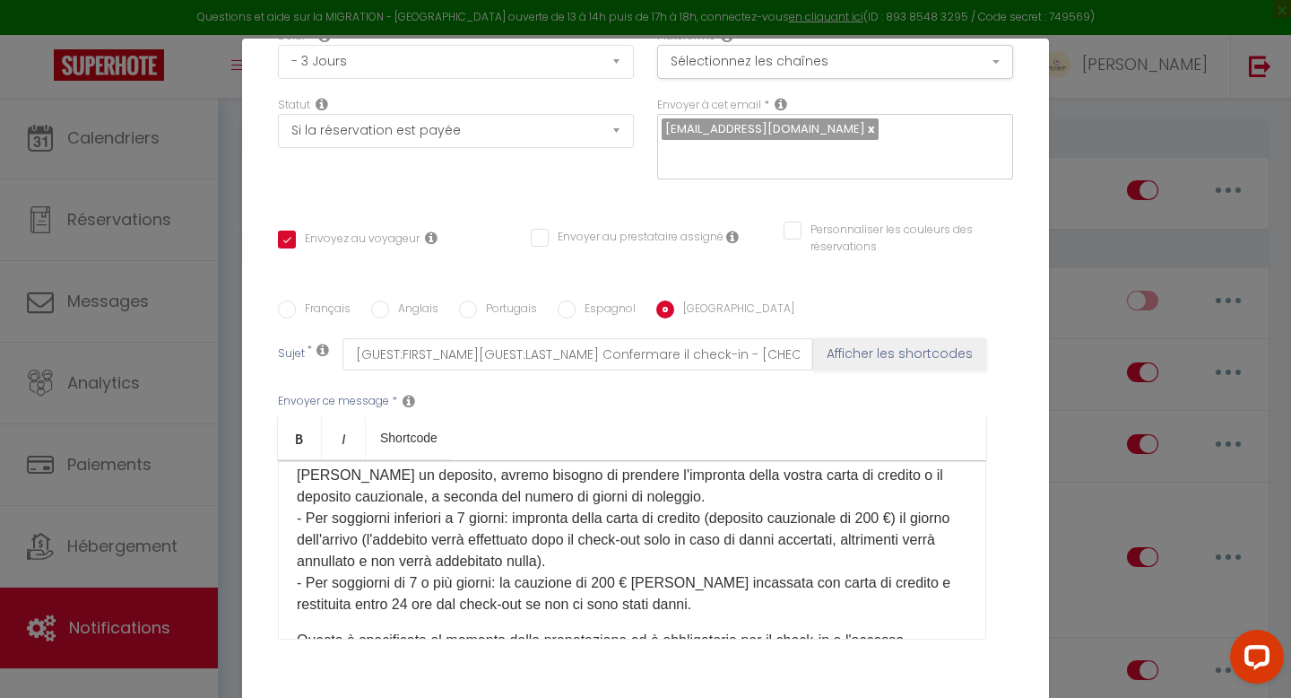
scroll to position [242, 0]
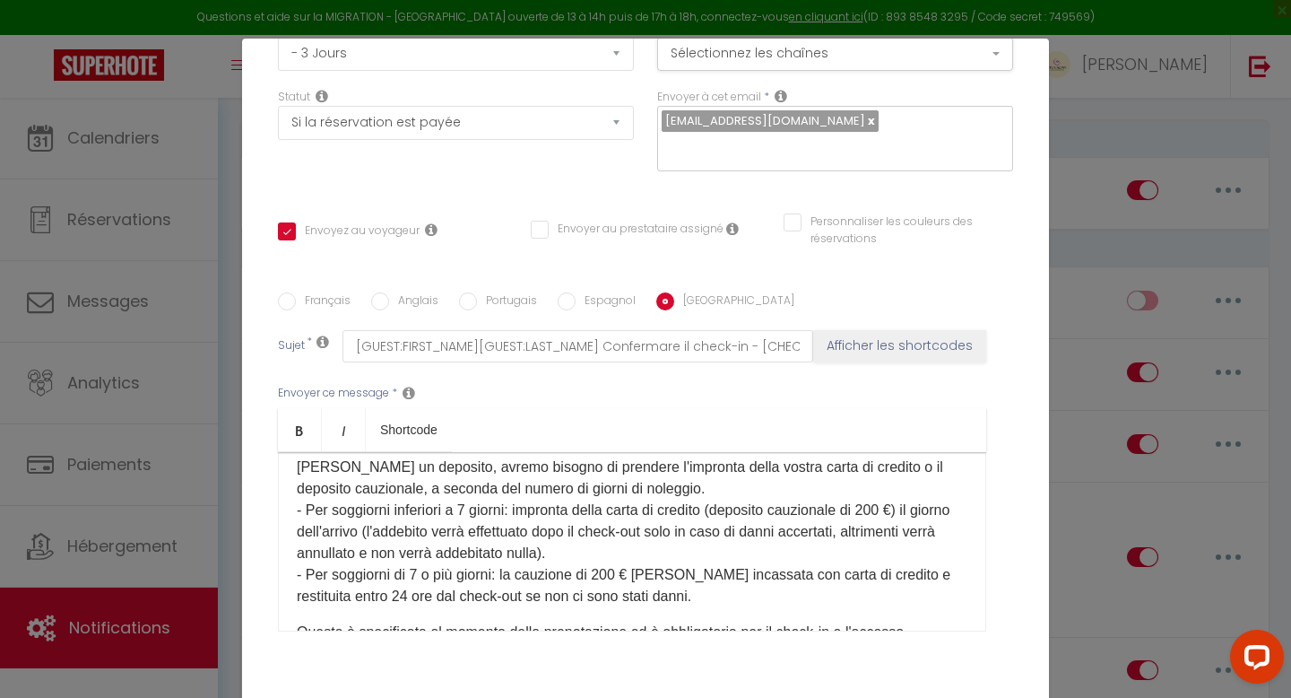
click at [467, 491] on p "Al fine di confermare il vostro arrivo al nostro team per il check-in, e poiché…" at bounding box center [632, 521] width 671 height 172
click at [416, 547] on p "Al fine di confermare il vostro arrivo al nostro team per il check-in, e poiché…" at bounding box center [632, 521] width 671 height 172
drag, startPoint x: 920, startPoint y: 481, endPoint x: 402, endPoint y: 504, distance: 518.9
click at [402, 504] on p "Al fine di confermare il vostro arrivo al nostro team per il check-in, e poiché…" at bounding box center [632, 521] width 671 height 172
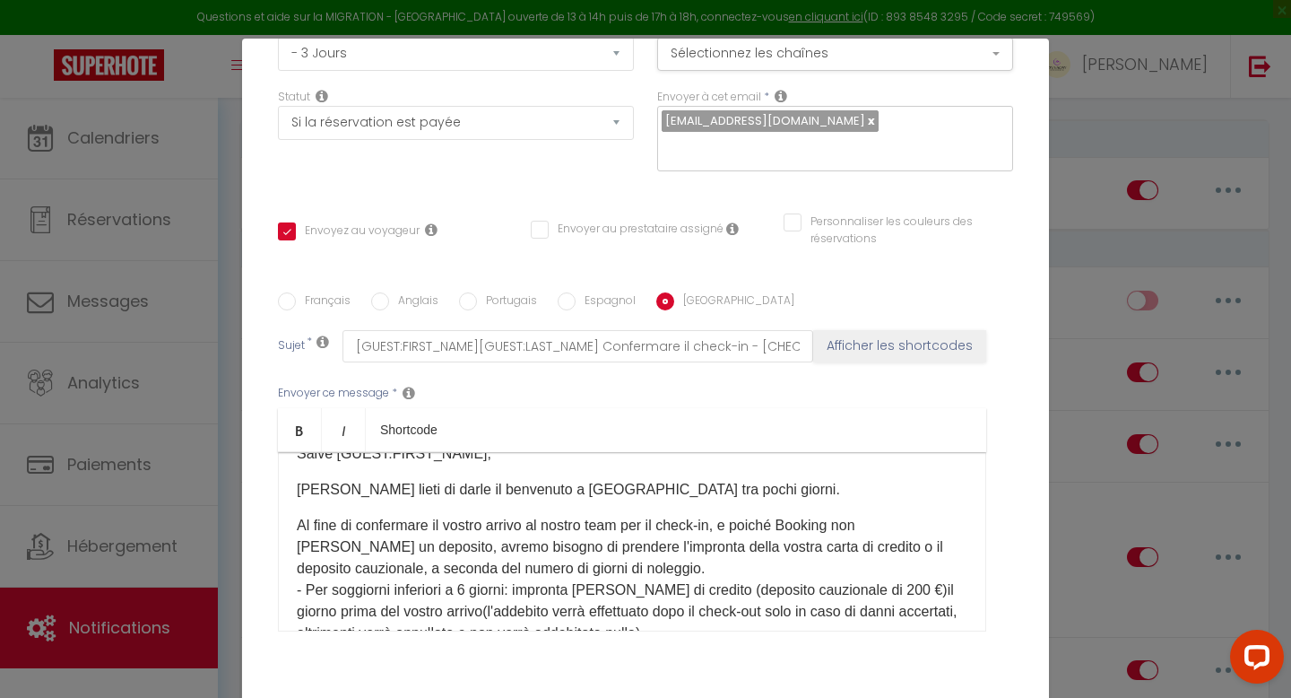
scroll to position [26, 0]
drag, startPoint x: 731, startPoint y: 505, endPoint x: 529, endPoint y: 506, distance: 201.8
click at [529, 517] on p "Al fine di confermare il vostro arrivo al nostro team per il check-in, e poiché…" at bounding box center [632, 603] width 671 height 172
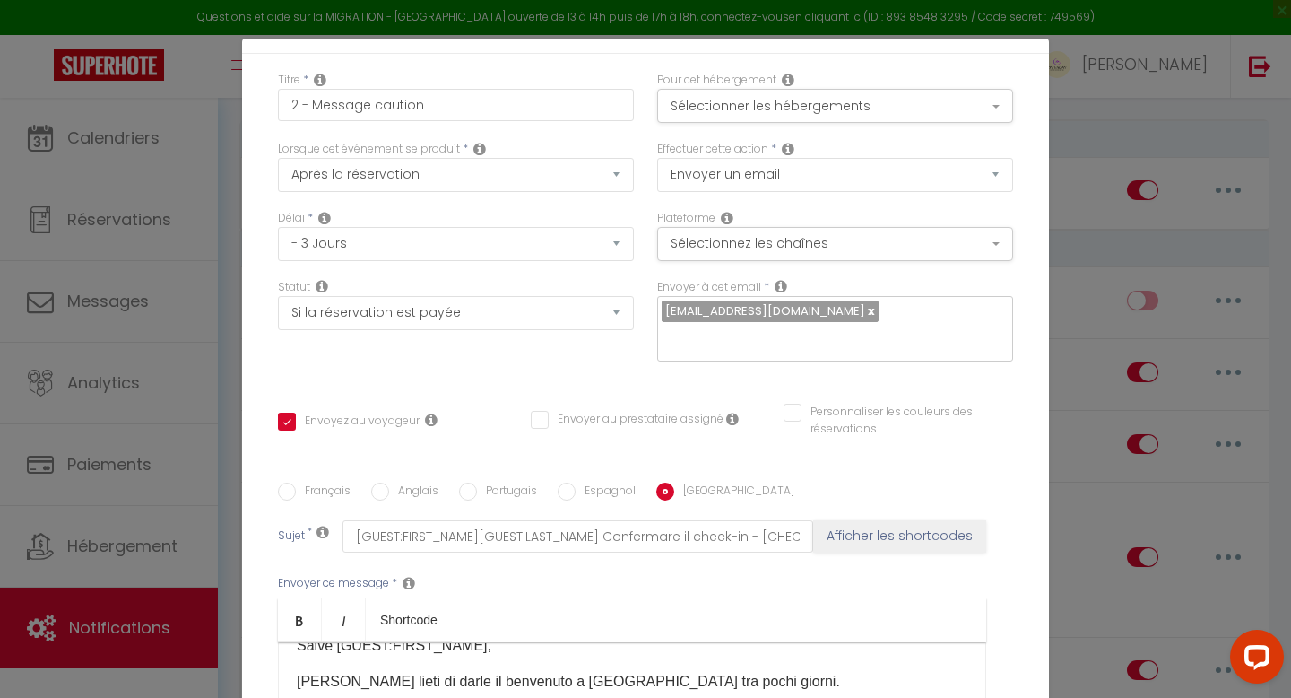
scroll to position [49, 0]
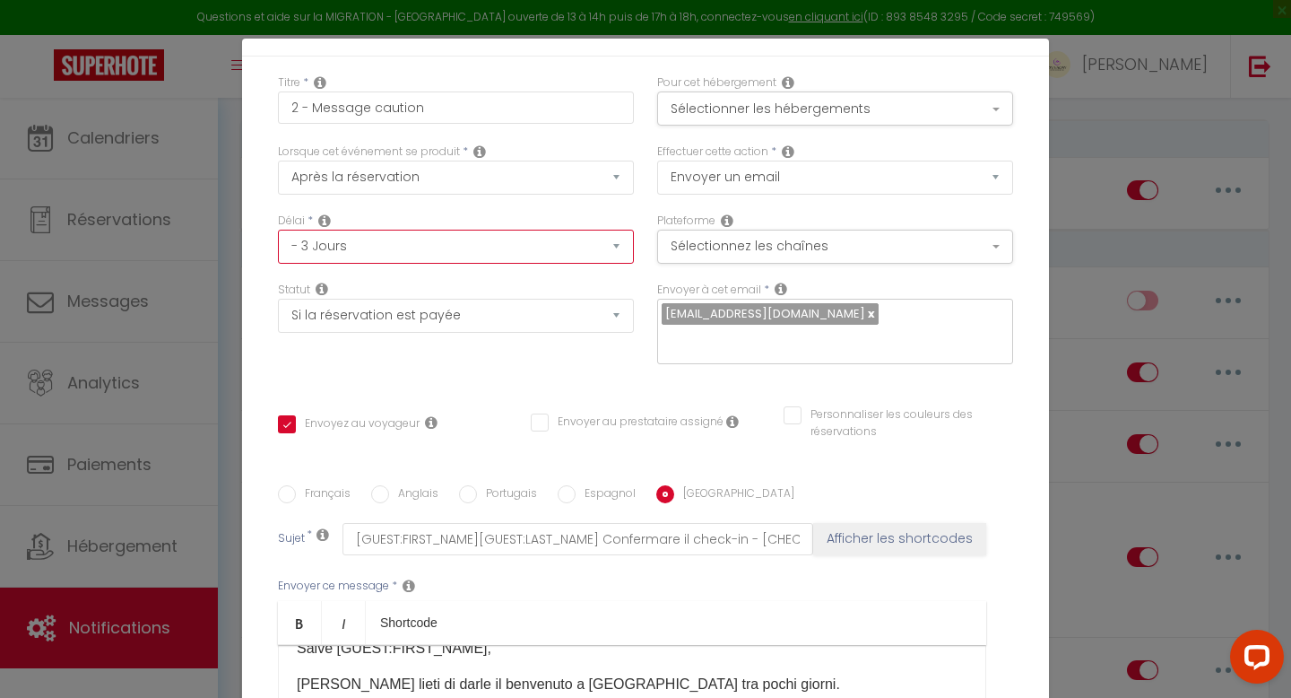
click at [615, 247] on select "Immédiat - 10 Minutes - 1 Heure - 2 Heures - 3 Heures - 4 Heures - 5 Heures - 6…" at bounding box center [456, 247] width 356 height 34
click at [614, 248] on select "Immédiat - 10 Minutes - 1 Heure - 2 Heures - 3 Heures - 4 Heures - 5 Heures - 6…" at bounding box center [456, 247] width 356 height 34
select select "4 Jours"
checkbox input "true"
checkbox input "false"
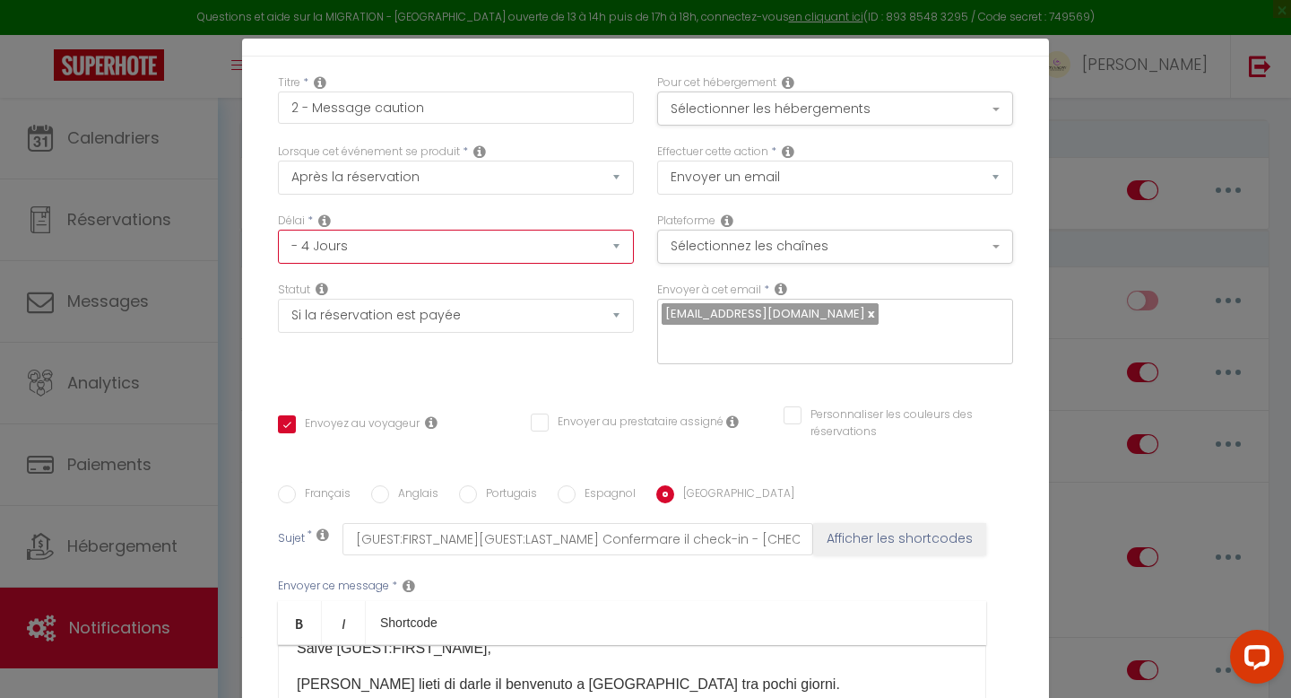
checkbox input "false"
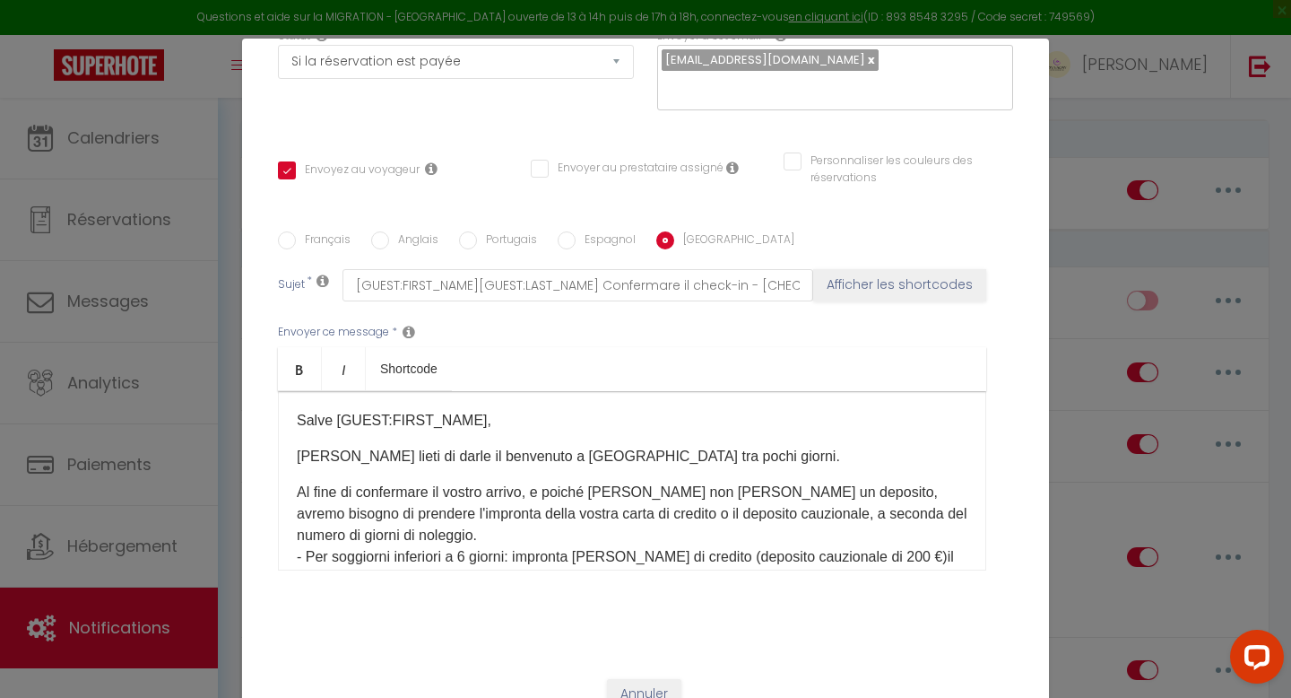
scroll to position [238, 0]
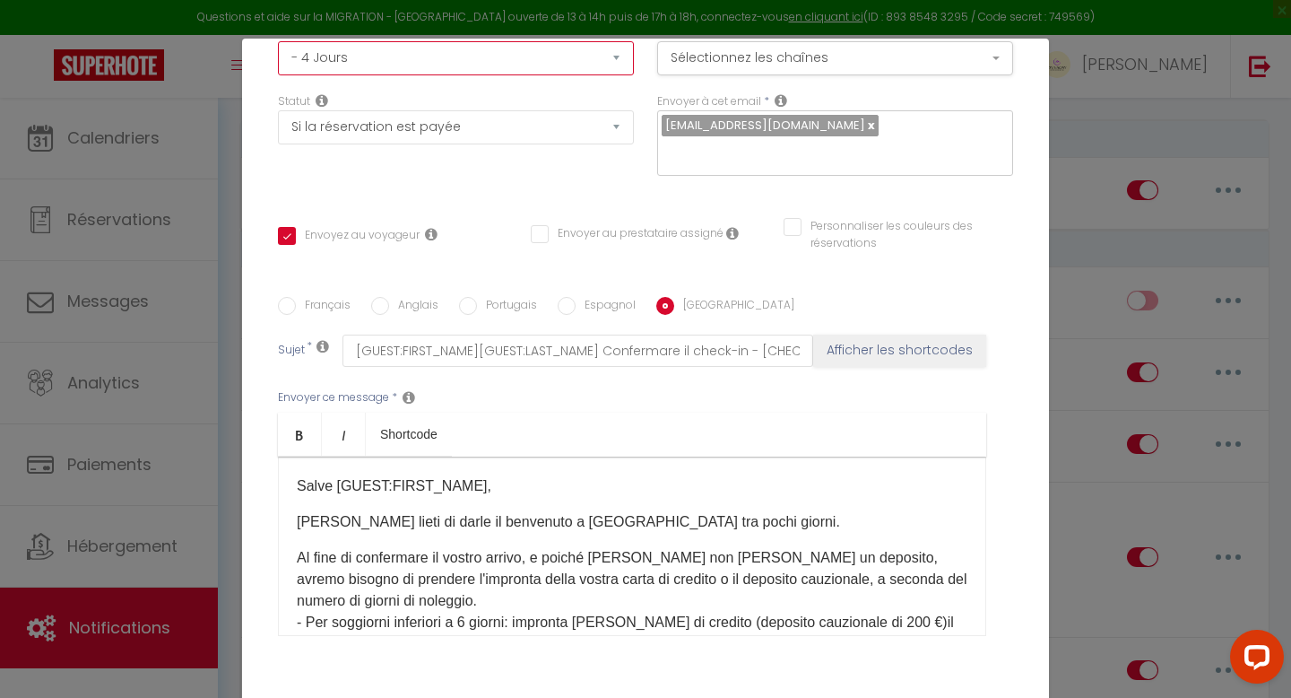
click at [568, 58] on select "Immédiat - 10 Minutes - 1 Heure - 2 Heures - 3 Heures - 4 Heures - 5 Heures - 6…" at bounding box center [456, 58] width 356 height 34
select select "3 Jours"
checkbox input "true"
checkbox input "false"
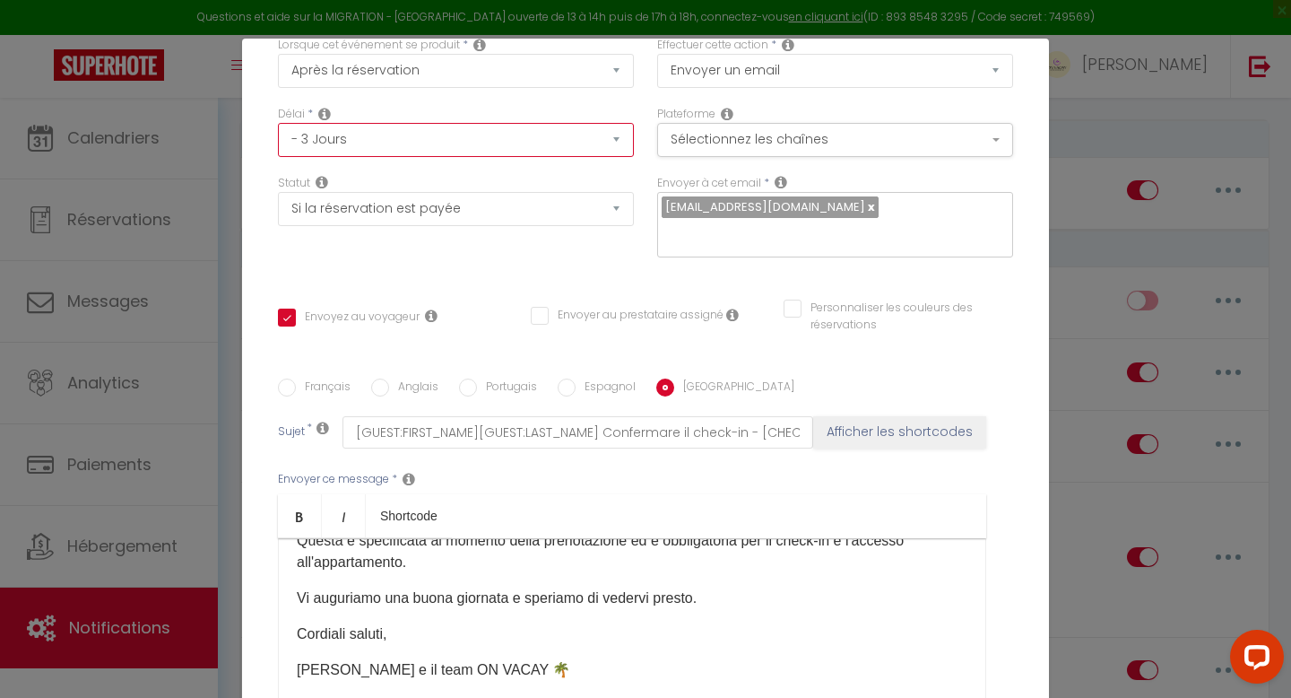
scroll to position [0, 0]
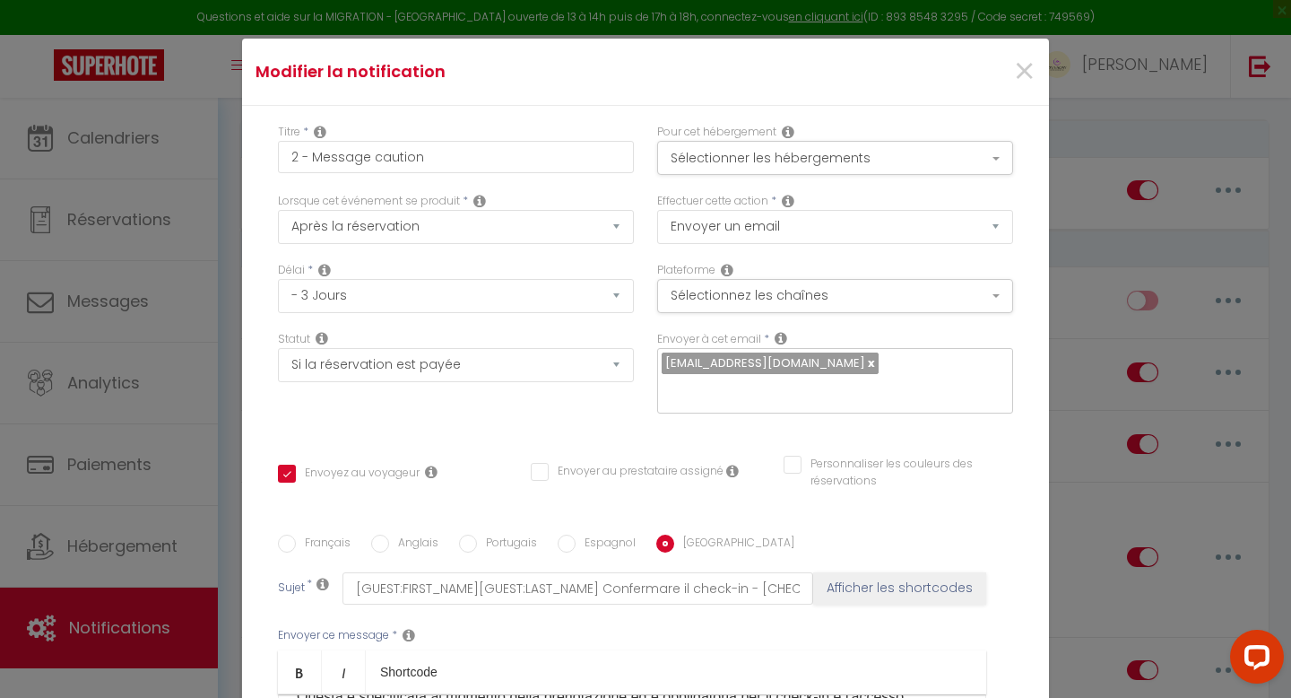
click at [291, 534] on input "Français" at bounding box center [287, 543] width 18 height 18
radio input "true"
checkbox input "true"
checkbox input "false"
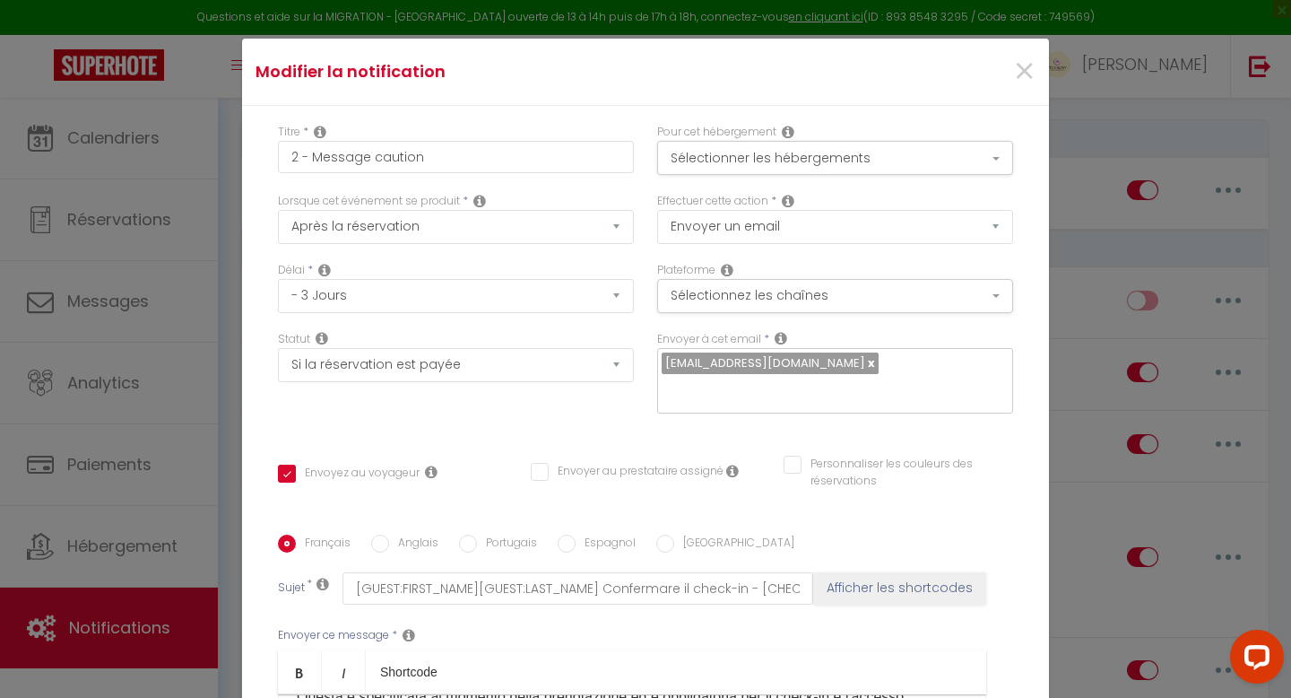
type input "[GUEST:FIRST_NAME][GUEST:LAST_NAME] Confirmation du check-in - [CHECKING:DD-MM-…"
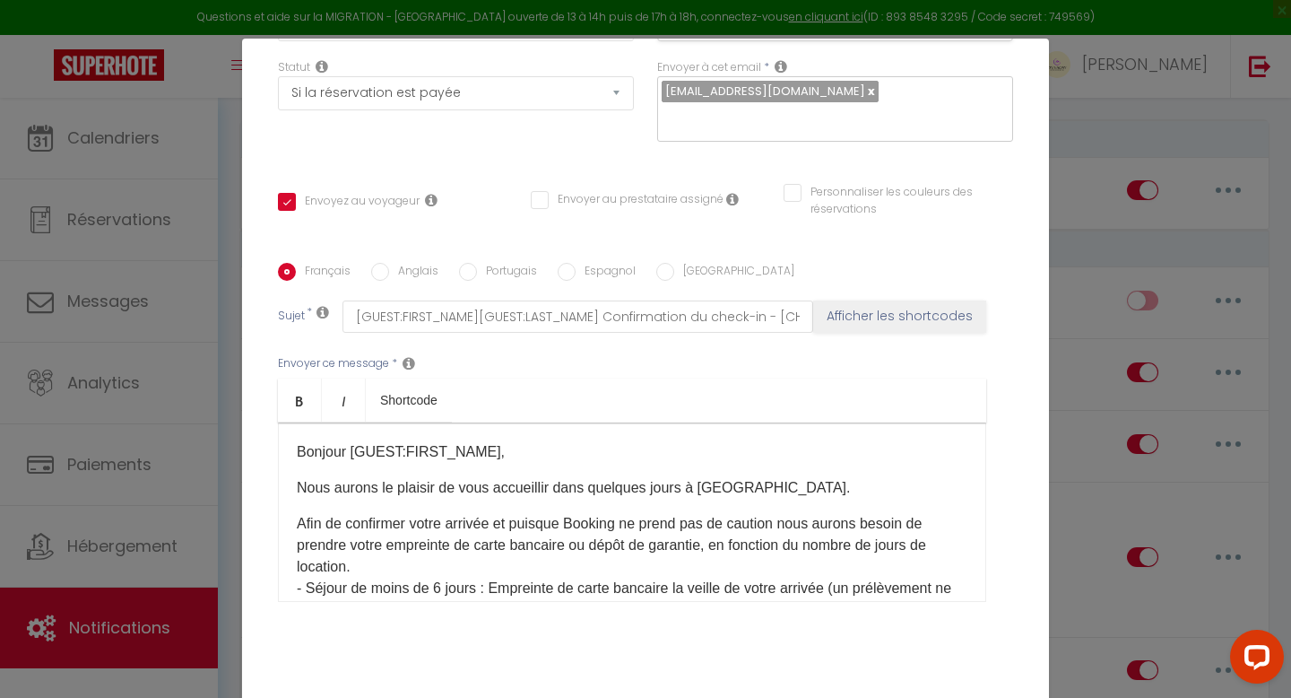
scroll to position [303, 0]
